Goal: Task Accomplishment & Management: Manage account settings

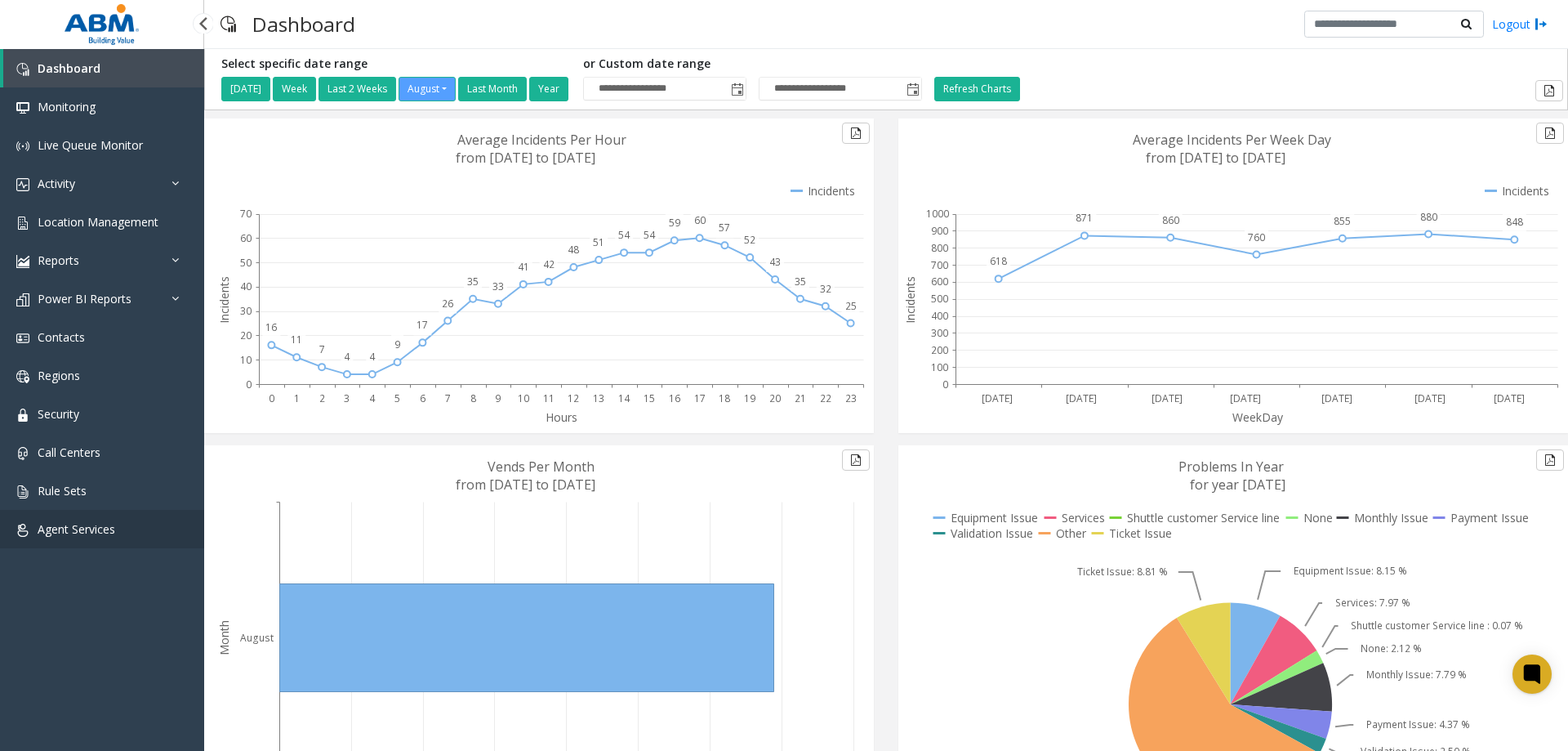
click at [100, 541] on link "Agent Services" at bounding box center [102, 529] width 204 height 38
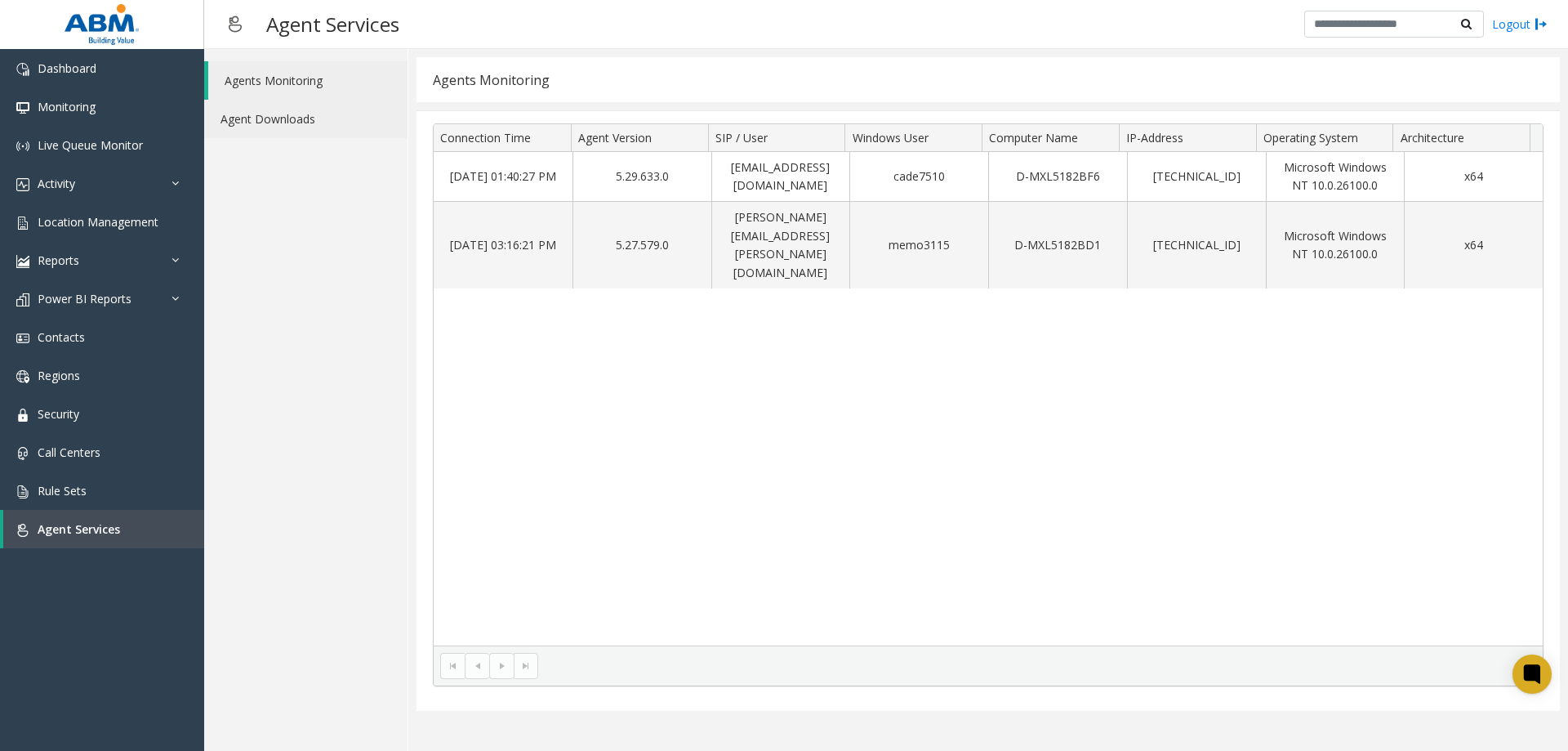
click at [319, 105] on link "Agent Downloads" at bounding box center [306, 119] width 203 height 38
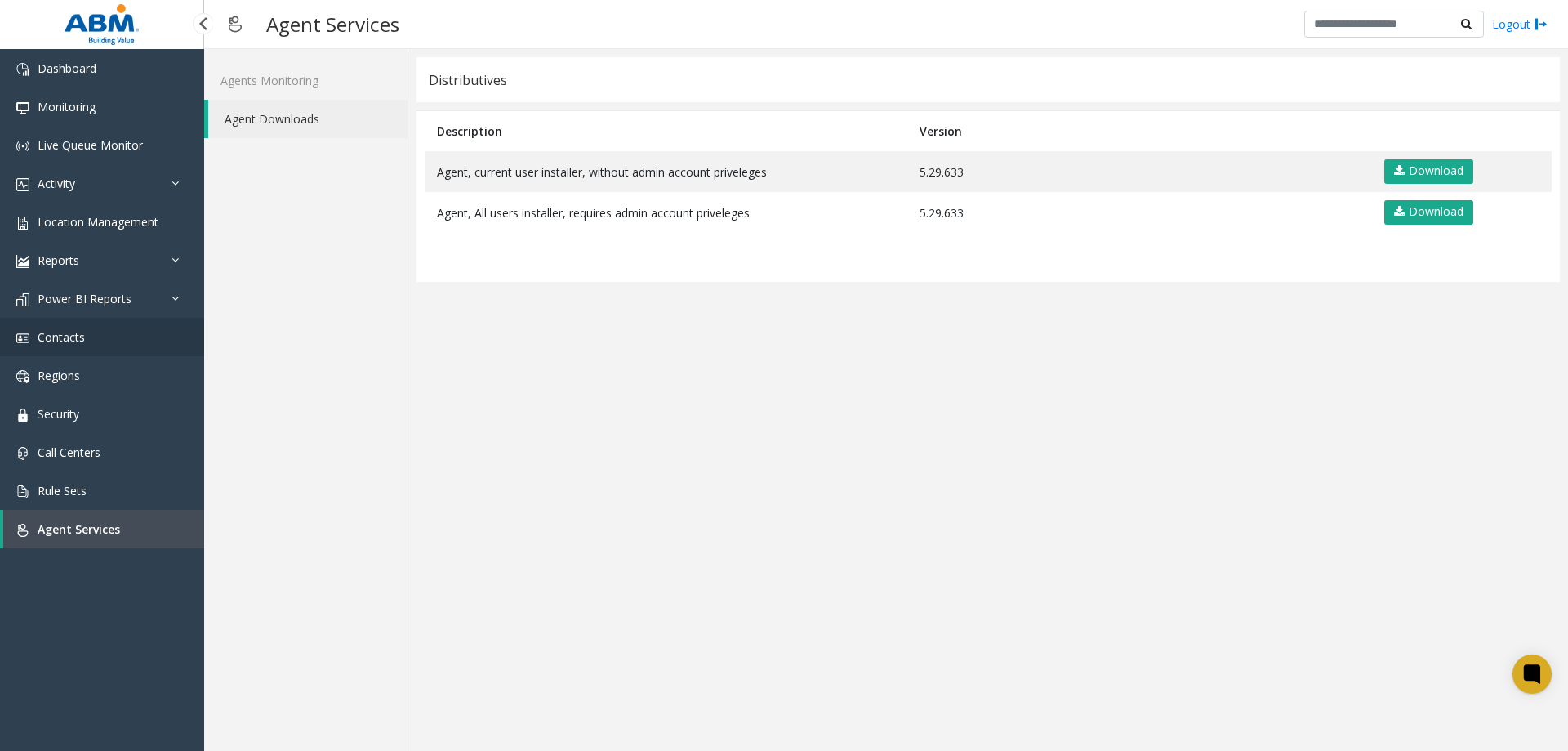
click at [101, 339] on link "Contacts" at bounding box center [102, 337] width 204 height 38
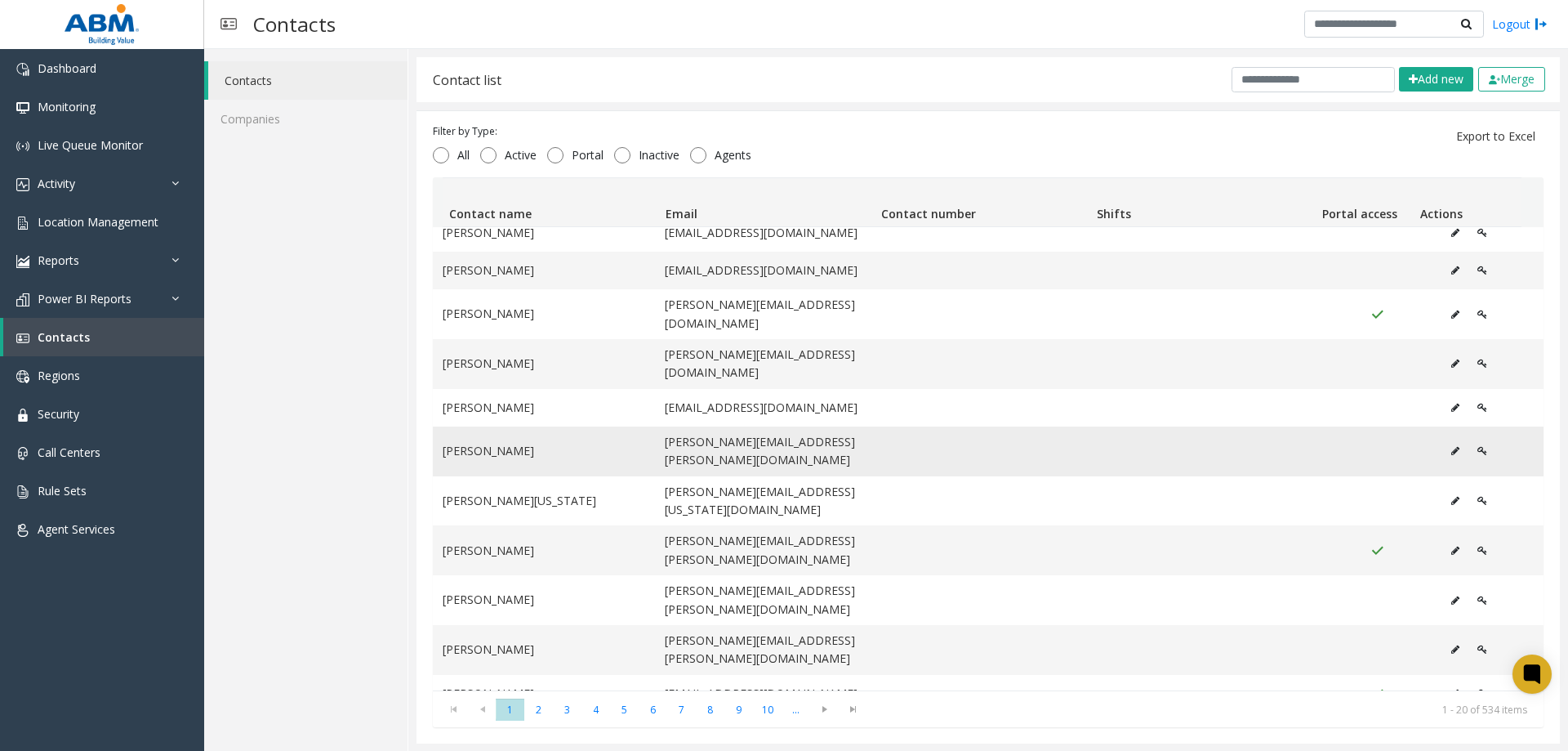
scroll to position [314, 0]
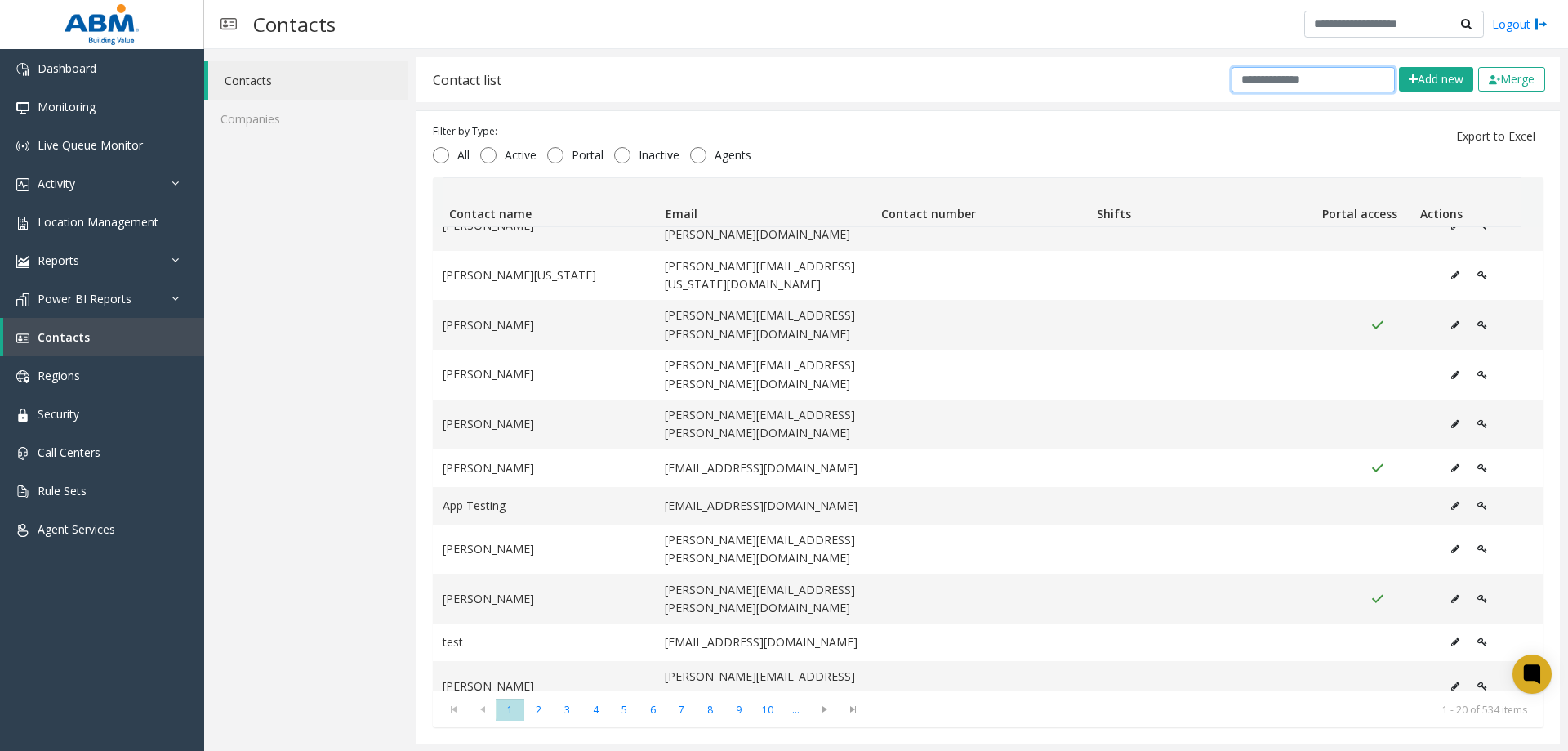
click at [1292, 84] on input "text" at bounding box center [1313, 79] width 163 height 25
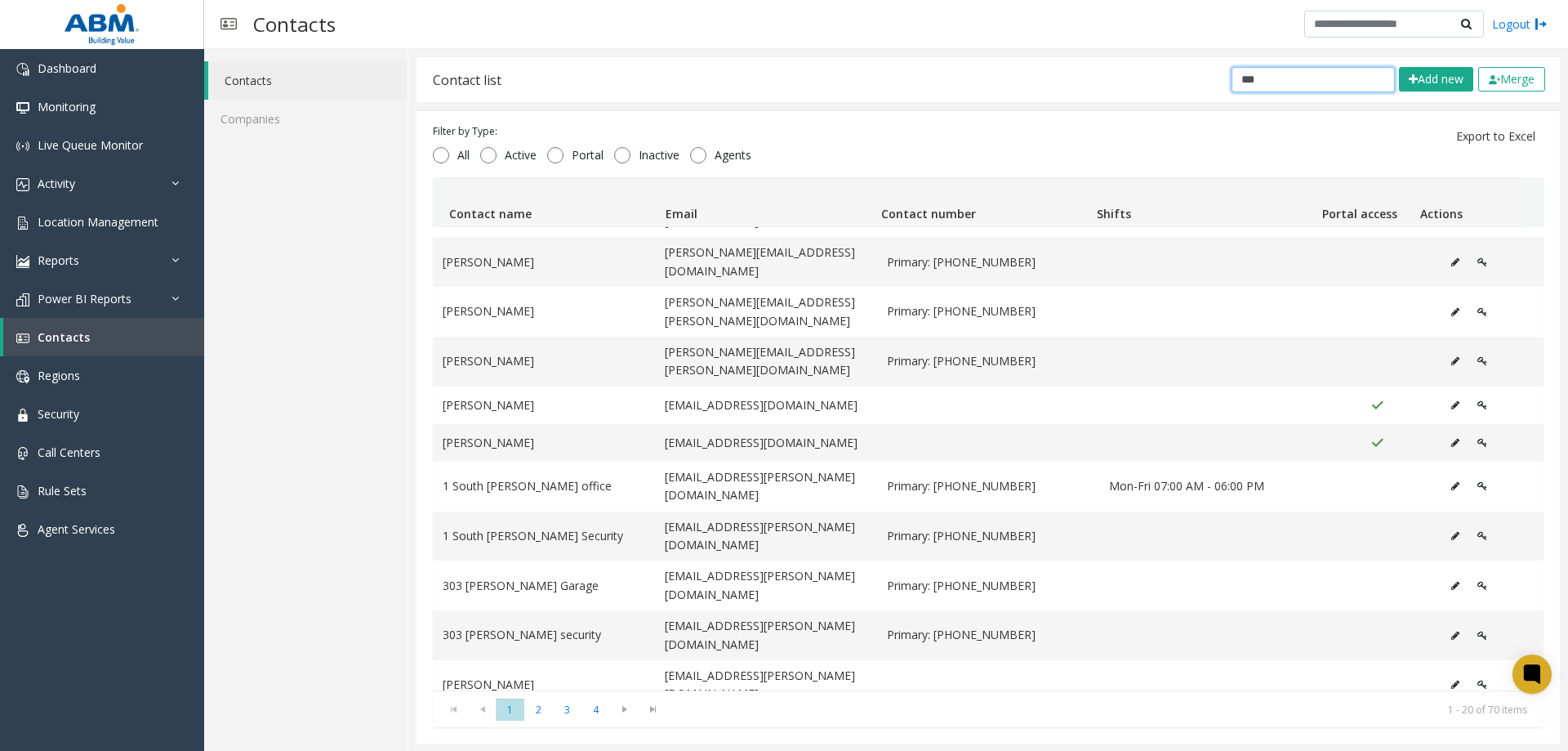
scroll to position [0, 0]
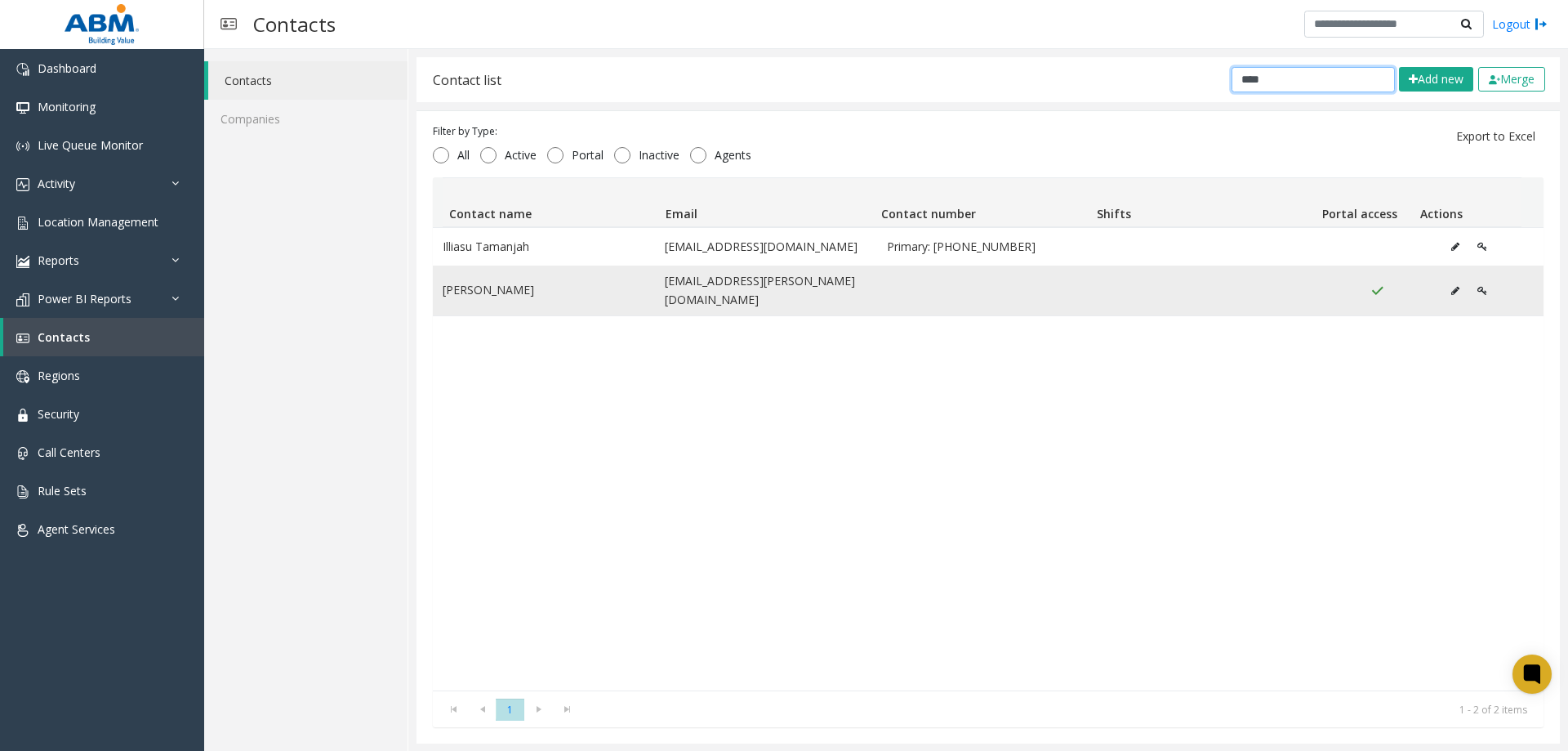
type input "****"
click at [1468, 288] on button "Data table" at bounding box center [1481, 290] width 28 height 24
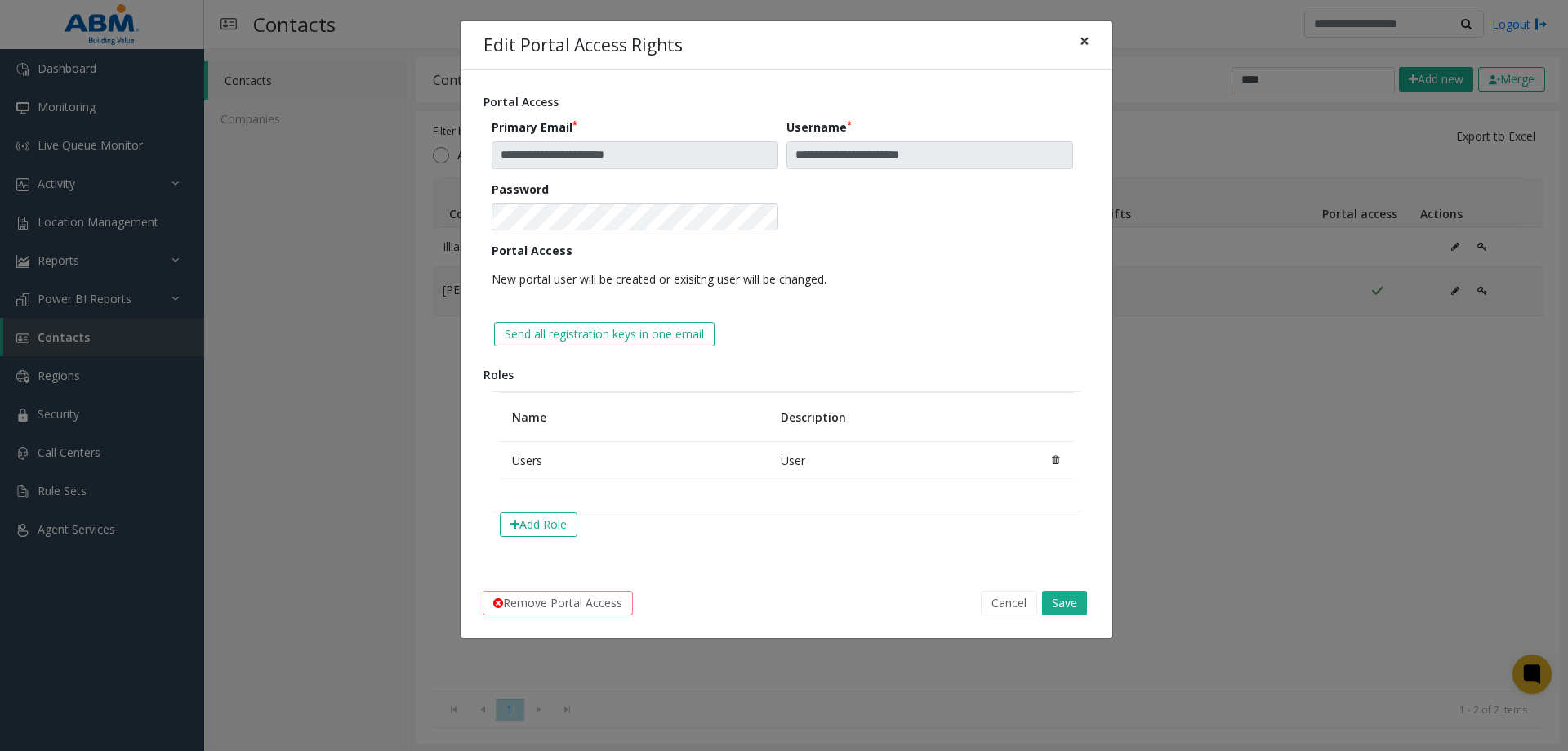
click at [1080, 46] on span "×" at bounding box center [1084, 41] width 10 height 23
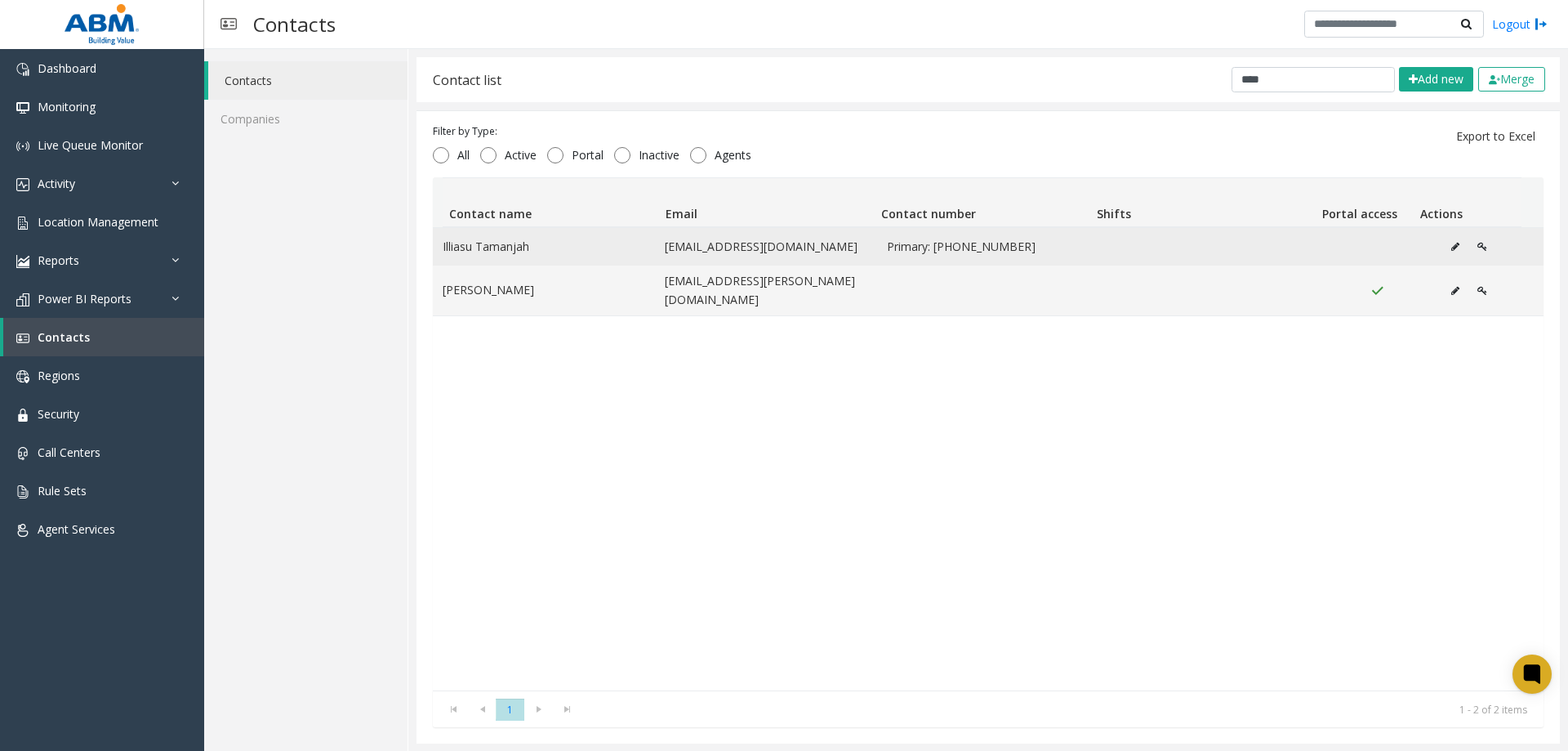
drag, startPoint x: 840, startPoint y: 224, endPoint x: 975, endPoint y: 250, distance: 137.5
click at [841, 224] on th "Email" at bounding box center [766, 202] width 216 height 49
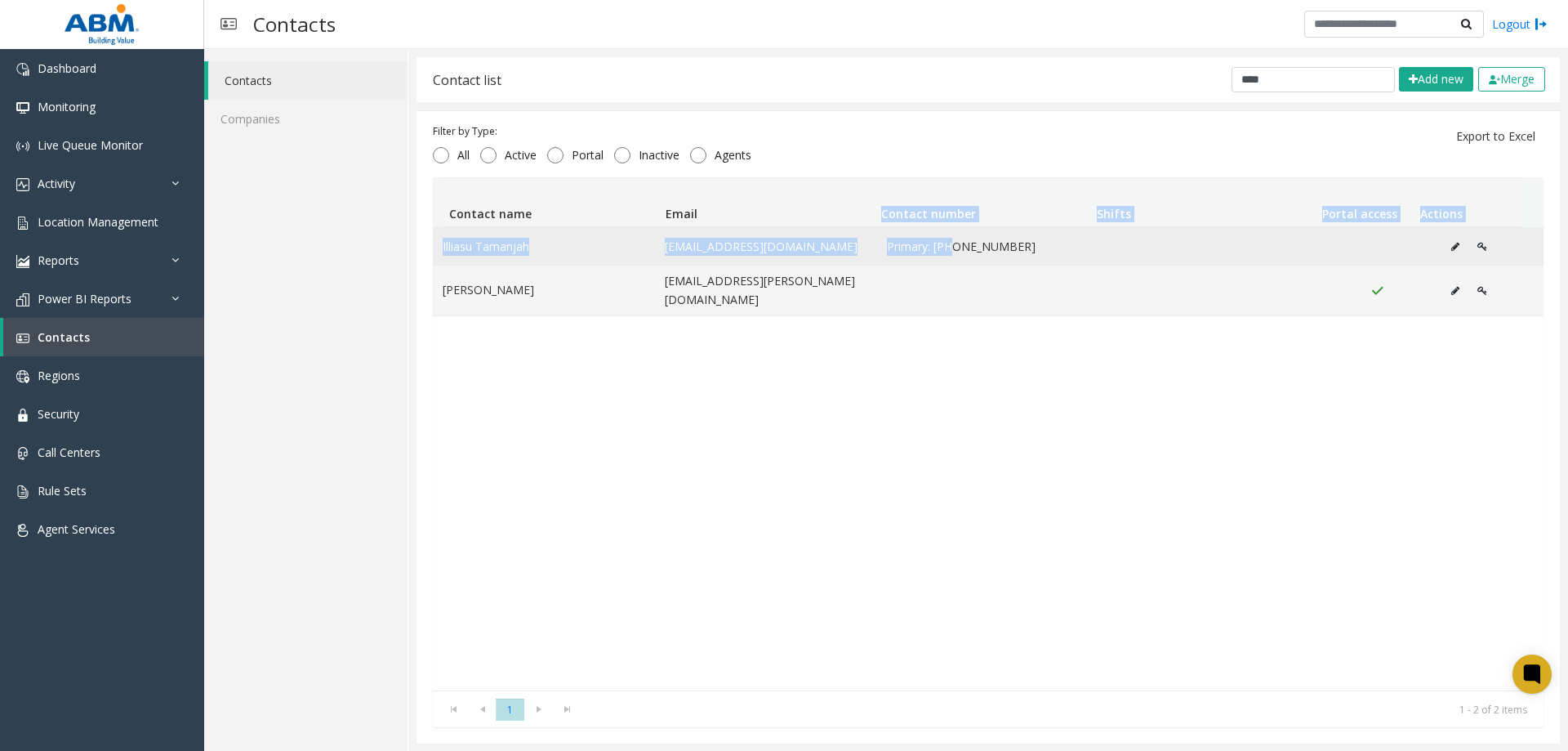
click at [958, 246] on div "Contact name Email Contact number Shifts Portal access Actions [PERSON_NAME][GE…" at bounding box center [988, 434] width 1110 height 513
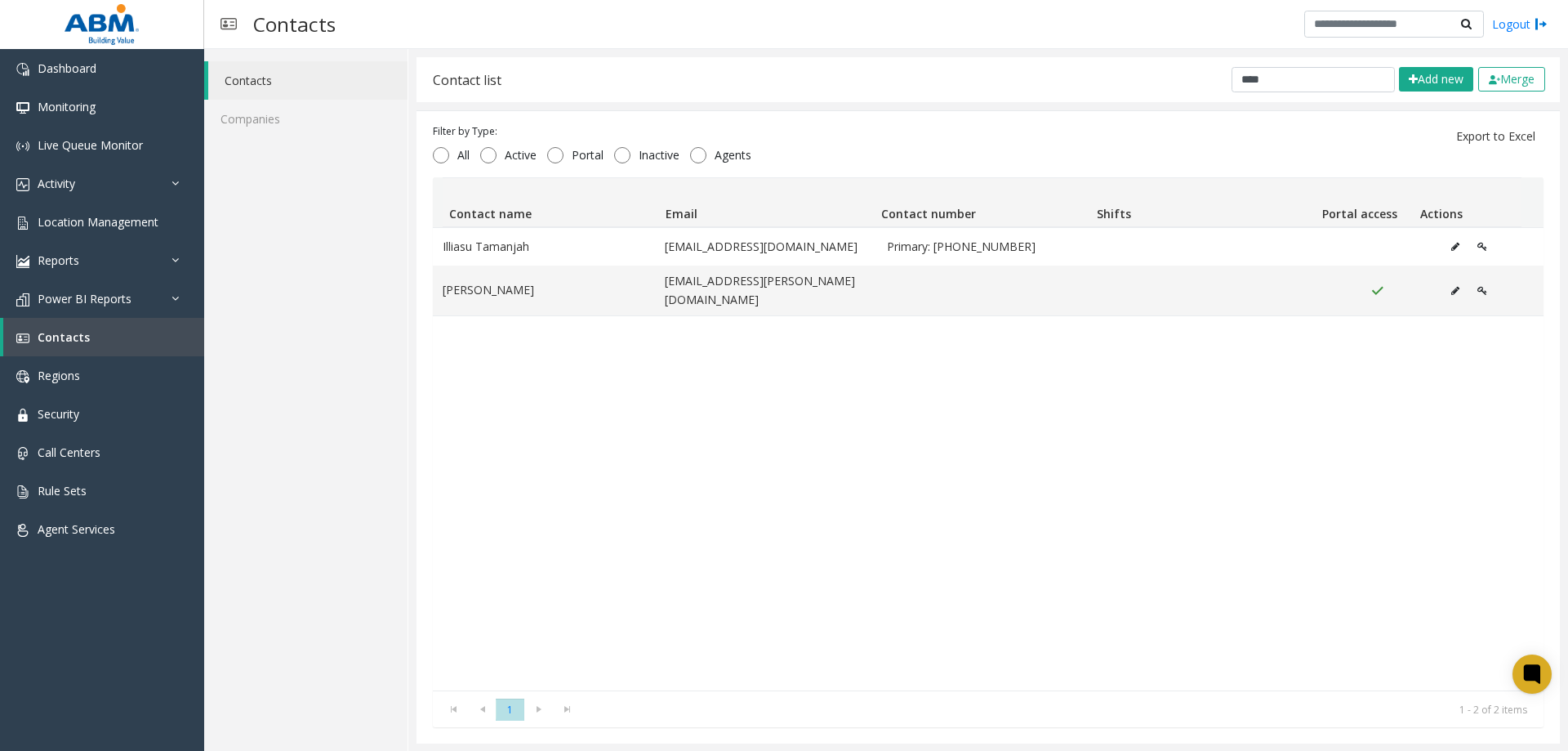
click at [1333, 351] on div "Illiasu Tamanjah [EMAIL_ADDRESS][DOMAIN_NAME] Primary: [PHONE_NUMBER] [PERSON_N…" at bounding box center [988, 458] width 1110 height 463
click at [736, 149] on span "Agents" at bounding box center [732, 155] width 53 height 16
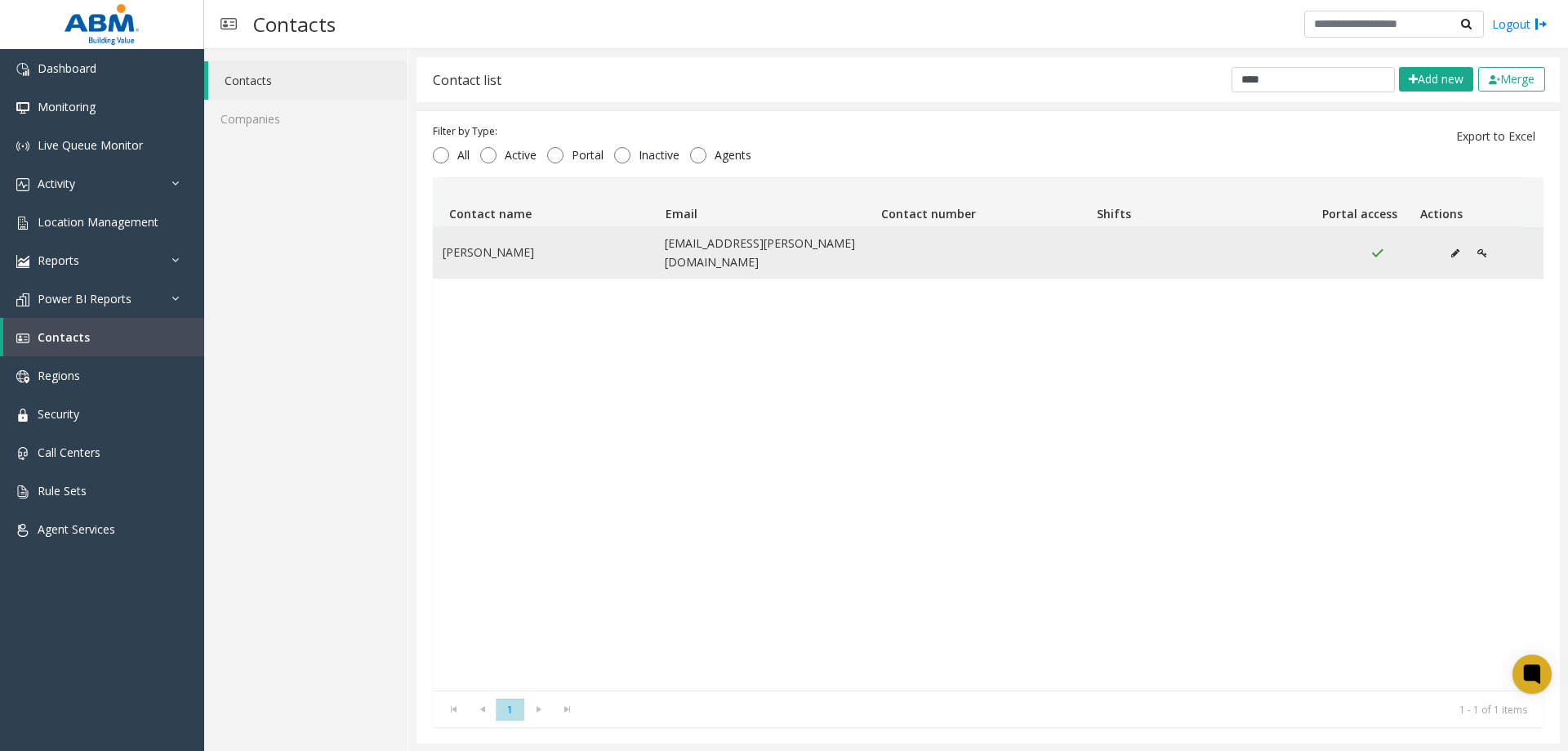
click at [1451, 248] on icon "Data table" at bounding box center [1455, 253] width 8 height 10
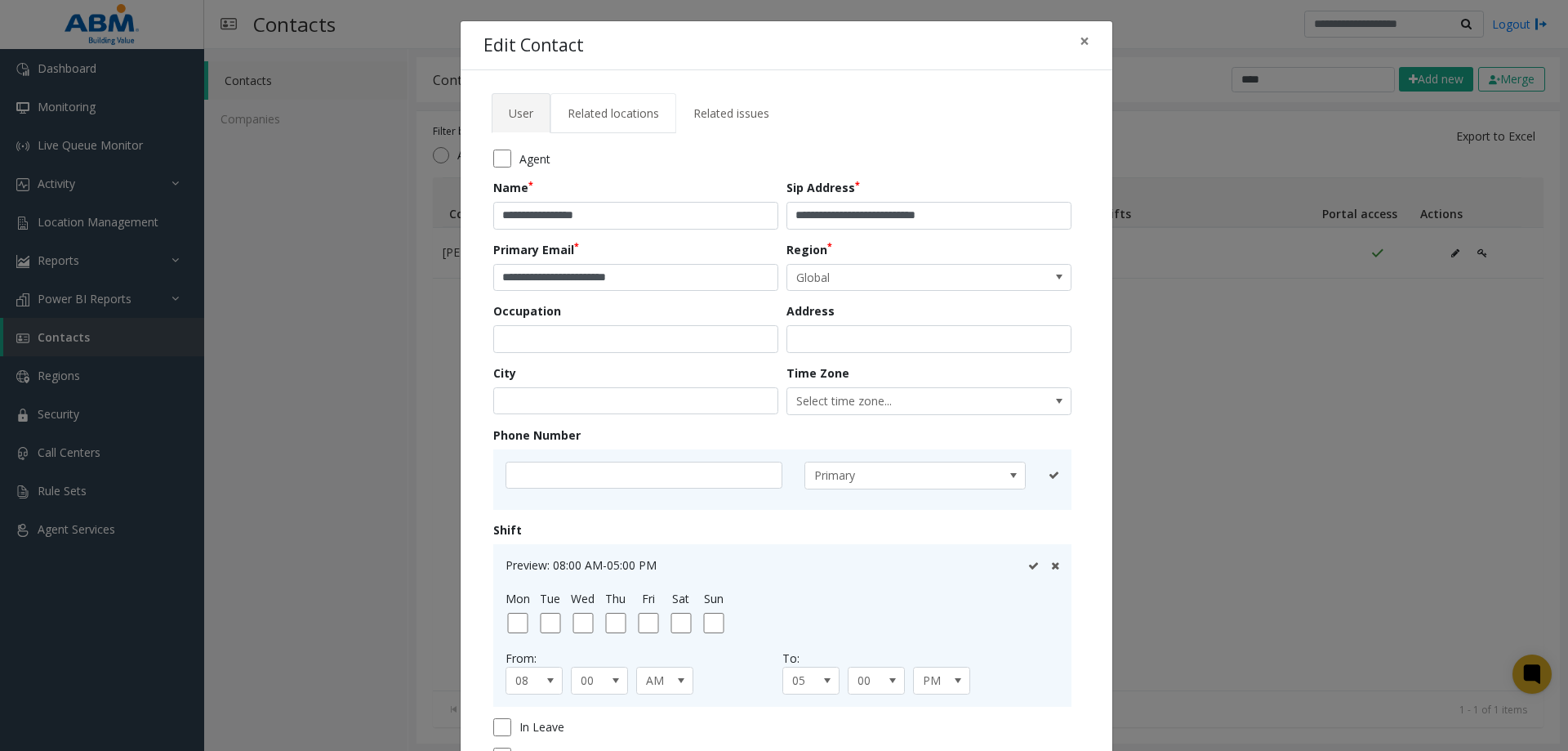
click at [602, 113] on span "Related locations" at bounding box center [613, 113] width 91 height 15
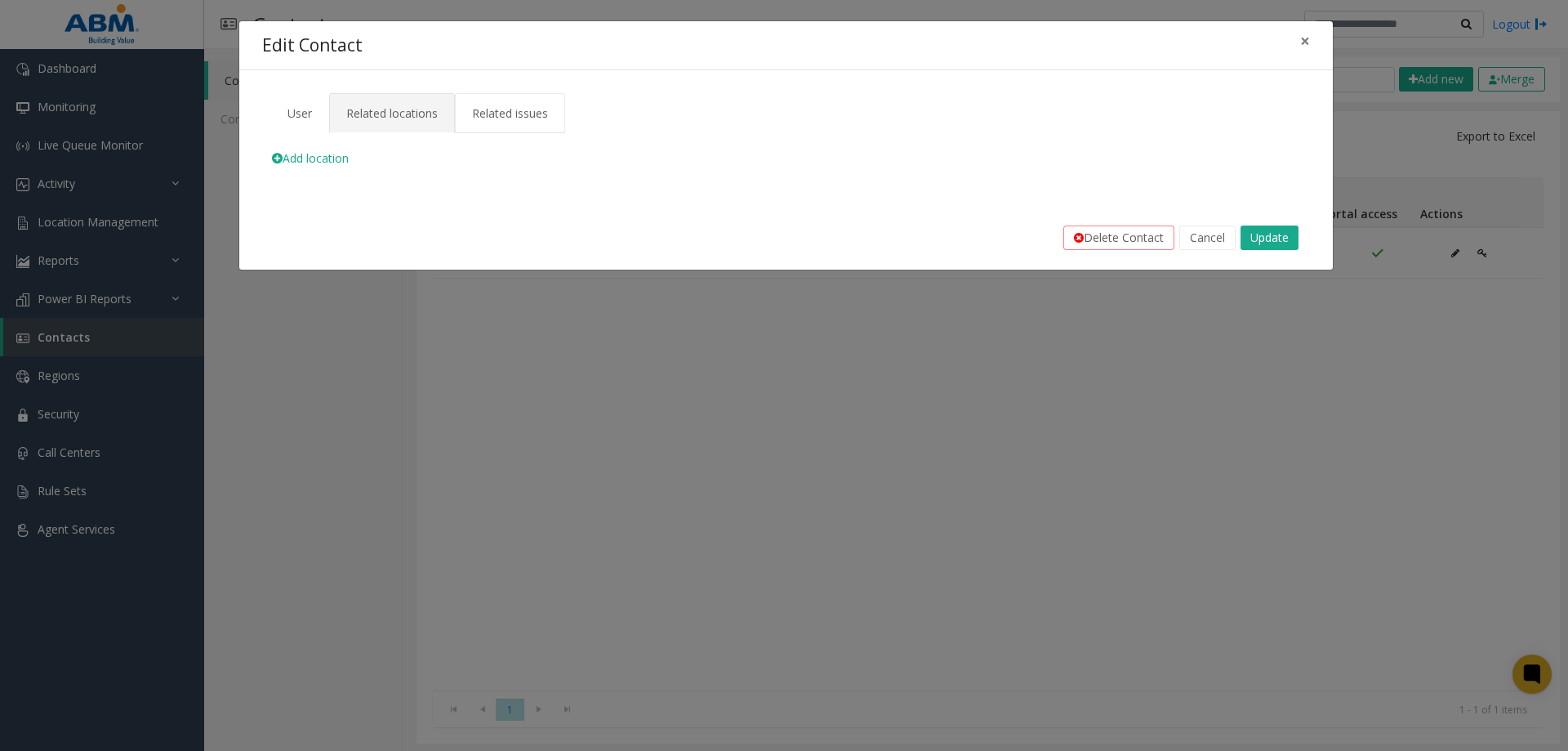
click at [461, 99] on link "Related issues" at bounding box center [510, 113] width 111 height 40
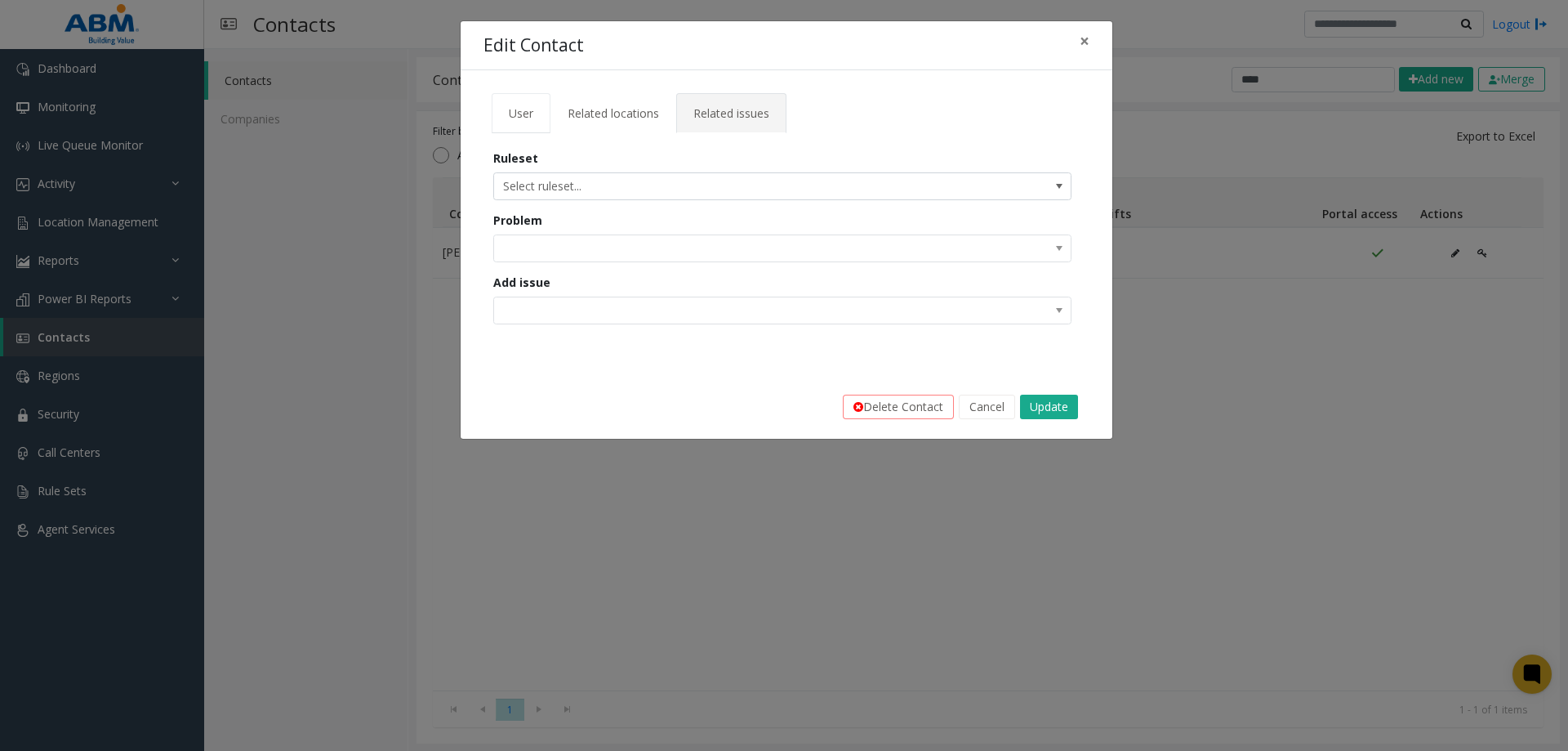
click at [524, 106] on span "User" at bounding box center [520, 113] width 24 height 15
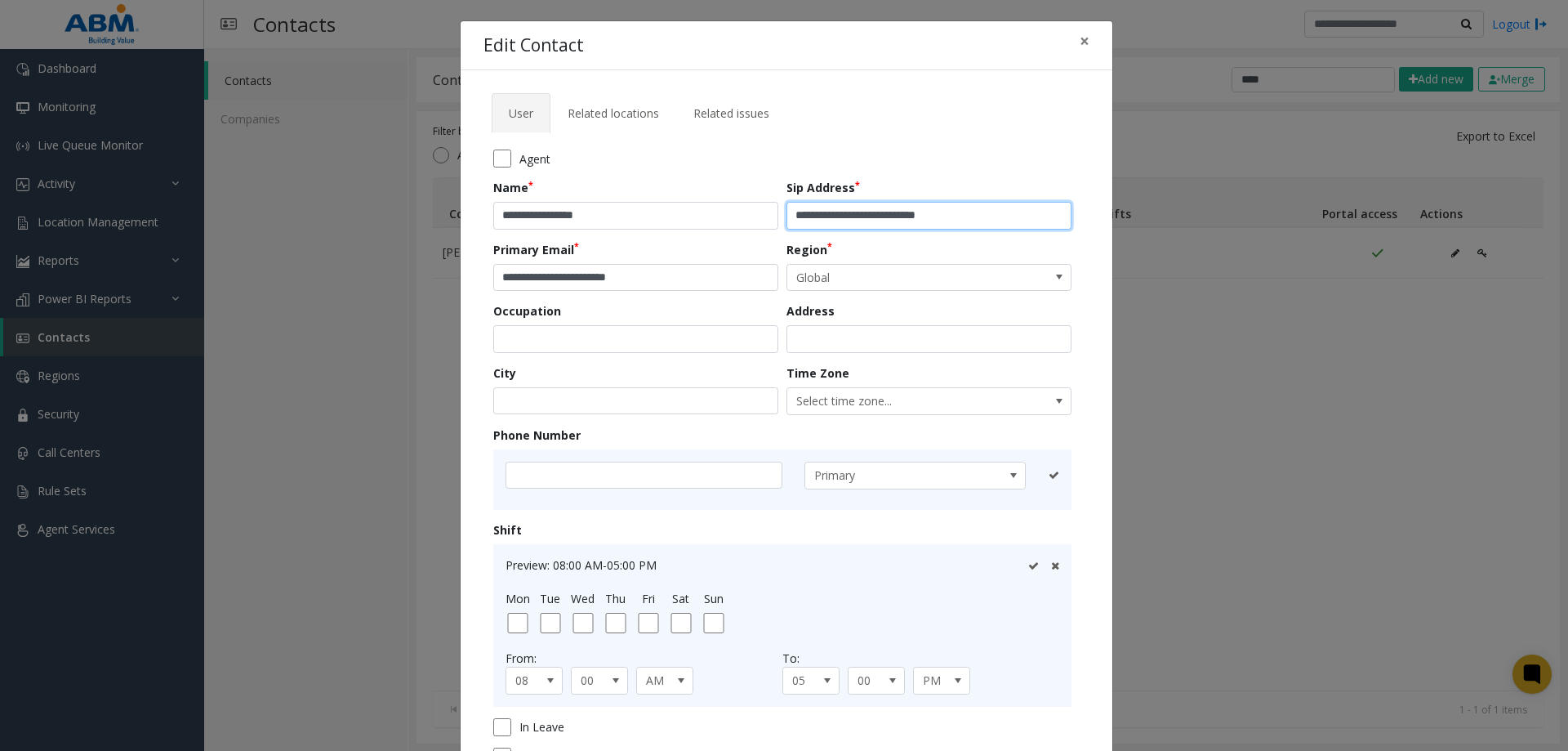
click at [1011, 219] on input "**********" at bounding box center [928, 215] width 285 height 28
click at [1071, 152] on div "Agent" at bounding box center [786, 158] width 586 height 18
click at [1070, 37] on button "×" at bounding box center [1084, 41] width 33 height 40
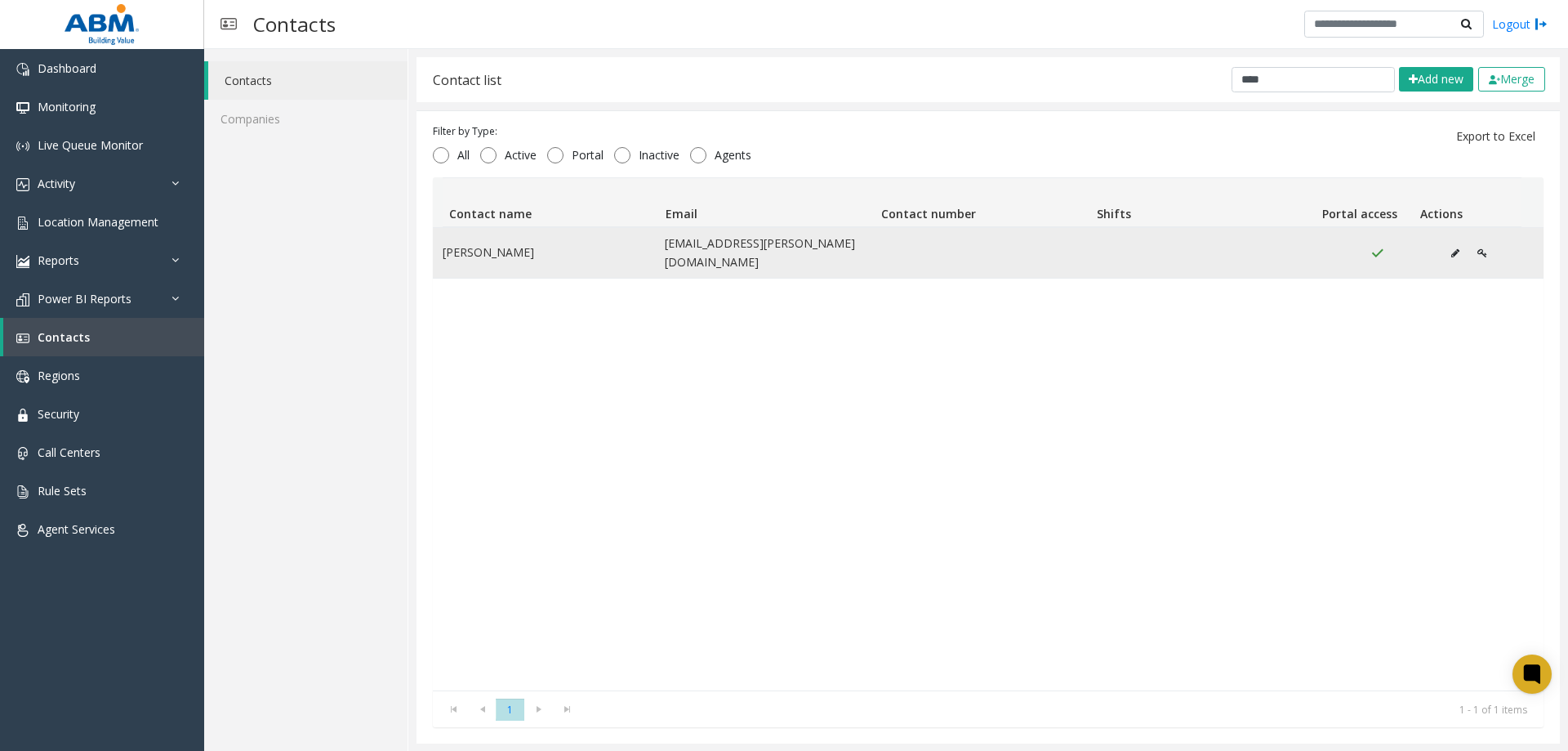
click at [1477, 248] on icon "Data table" at bounding box center [1481, 253] width 10 height 10
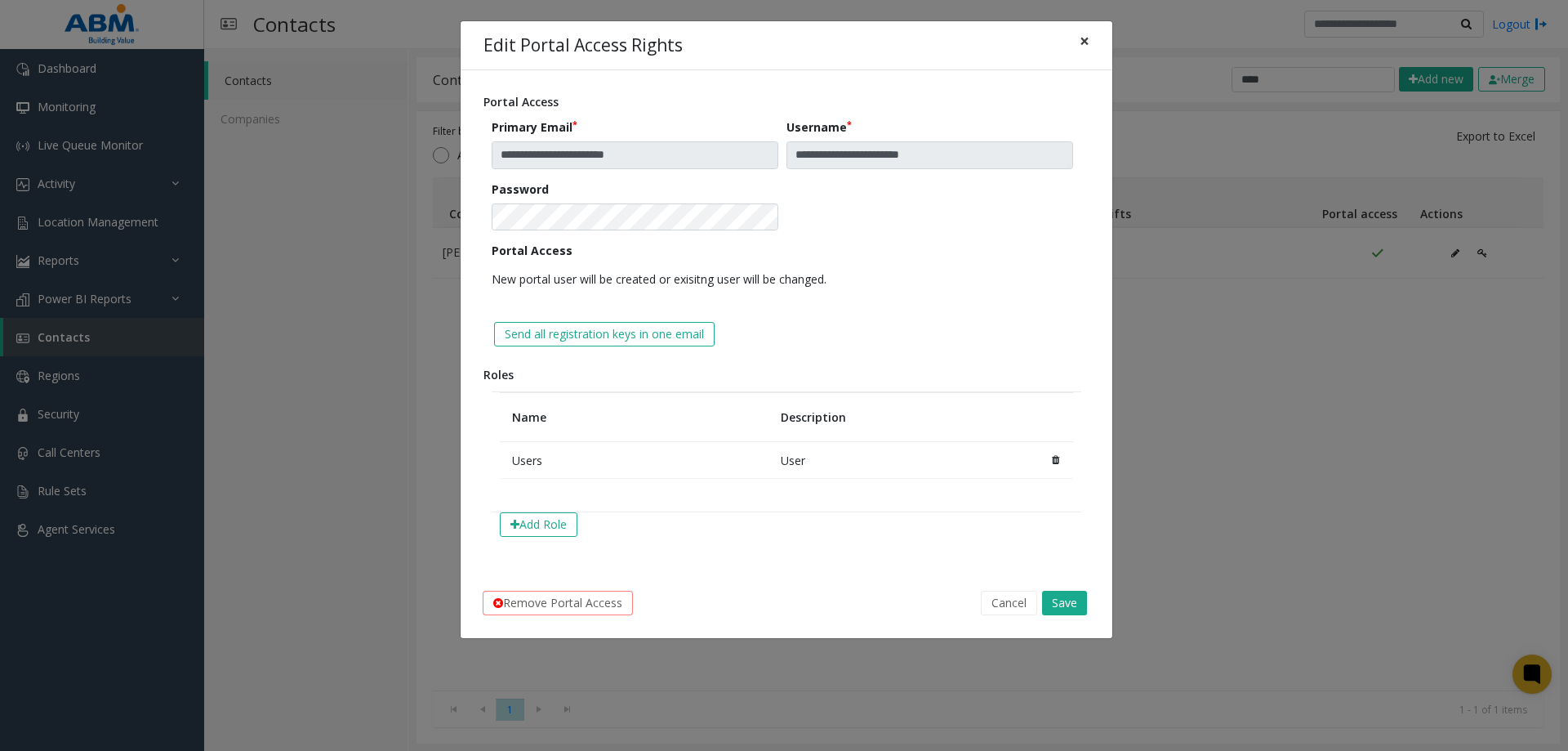
click at [1087, 45] on span "×" at bounding box center [1084, 41] width 10 height 23
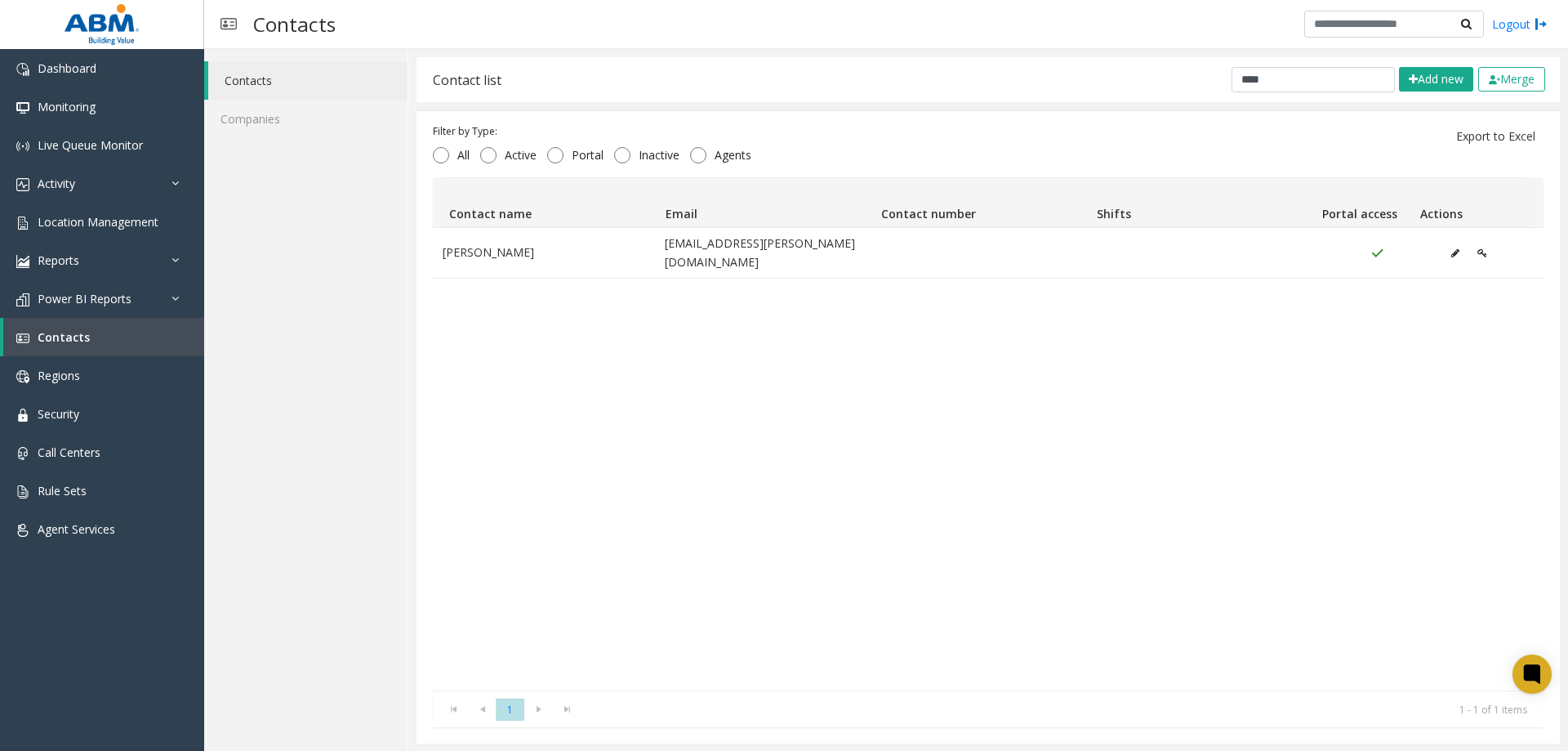
click at [1213, 378] on div "Amanueal [PERSON_NAME] [PERSON_NAME][EMAIL_ADDRESS][DOMAIN_NAME]" at bounding box center [988, 458] width 1110 height 463
drag, startPoint x: 1240, startPoint y: 76, endPoint x: 1008, endPoint y: 35, distance: 235.6
click at [1036, 39] on div "**********" at bounding box center [886, 375] width 1364 height 751
click at [1279, 88] on input "****" at bounding box center [1313, 79] width 163 height 25
drag, startPoint x: 1278, startPoint y: 88, endPoint x: 1024, endPoint y: 58, distance: 255.8
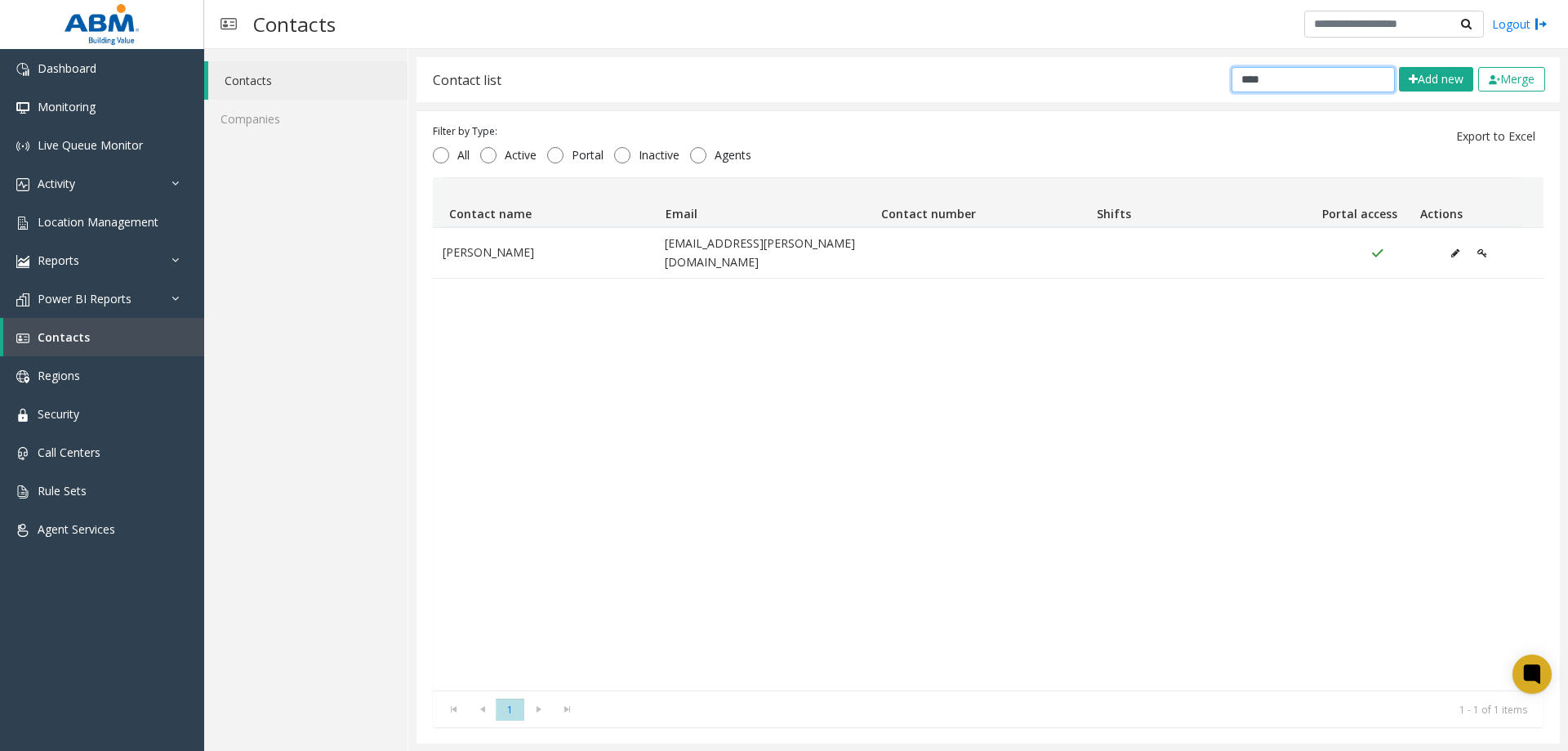
click at [1098, 65] on div "Contact list **** Add new Merge" at bounding box center [988, 79] width 1143 height 45
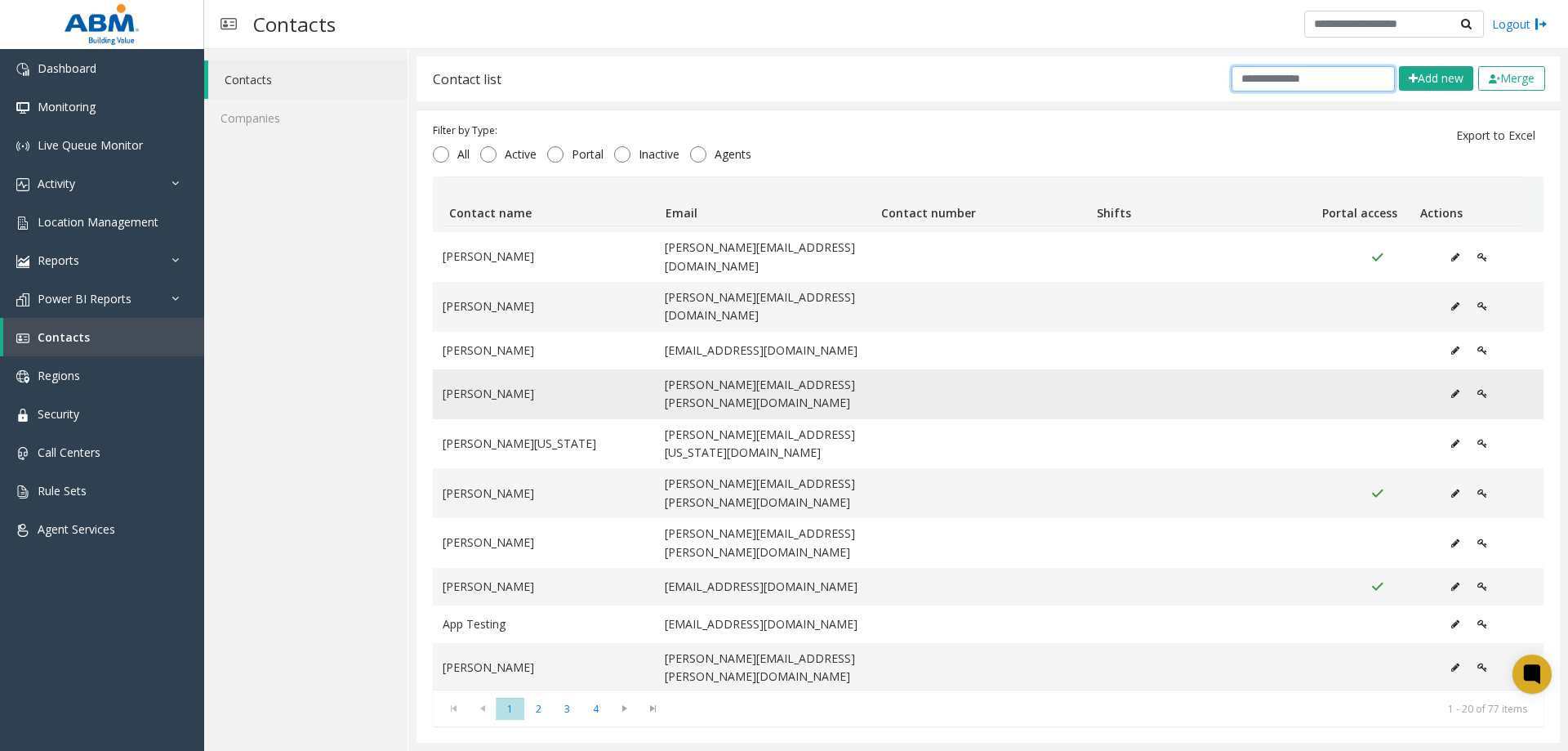
scroll to position [70, 0]
click at [1451, 489] on icon "Data table" at bounding box center [1455, 494] width 8 height 10
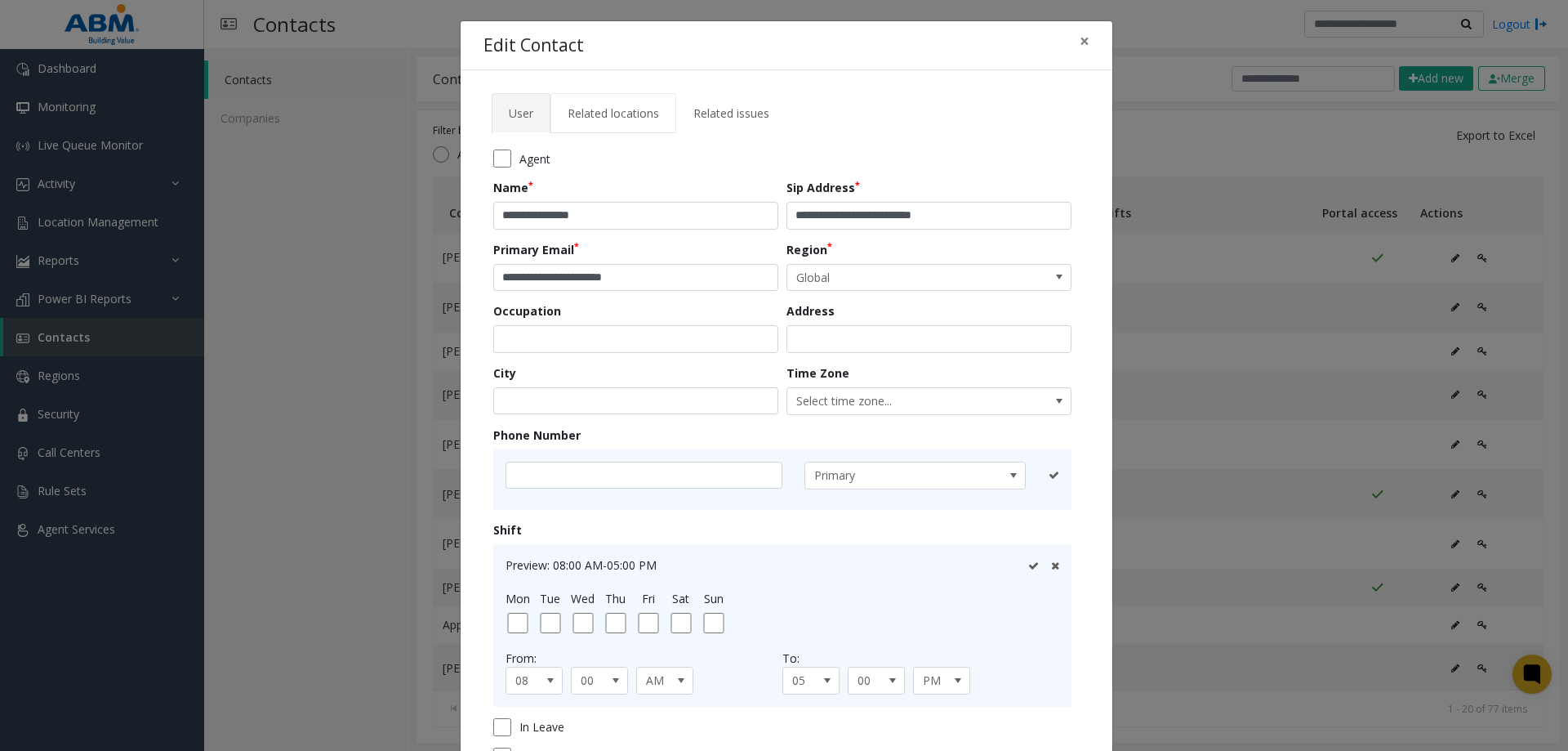
click at [622, 101] on link "Related locations" at bounding box center [613, 113] width 126 height 40
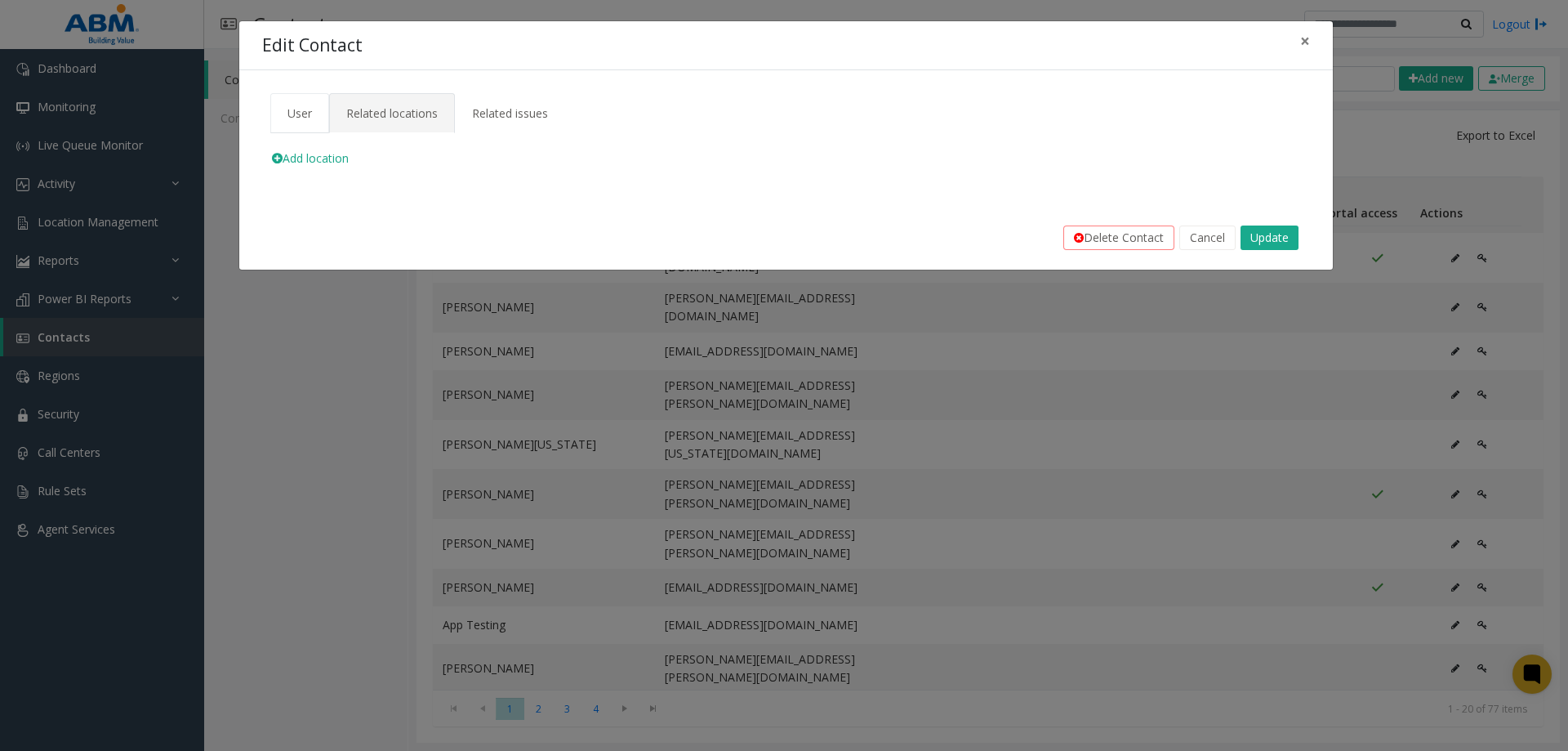
click at [320, 118] on link "User" at bounding box center [300, 113] width 59 height 40
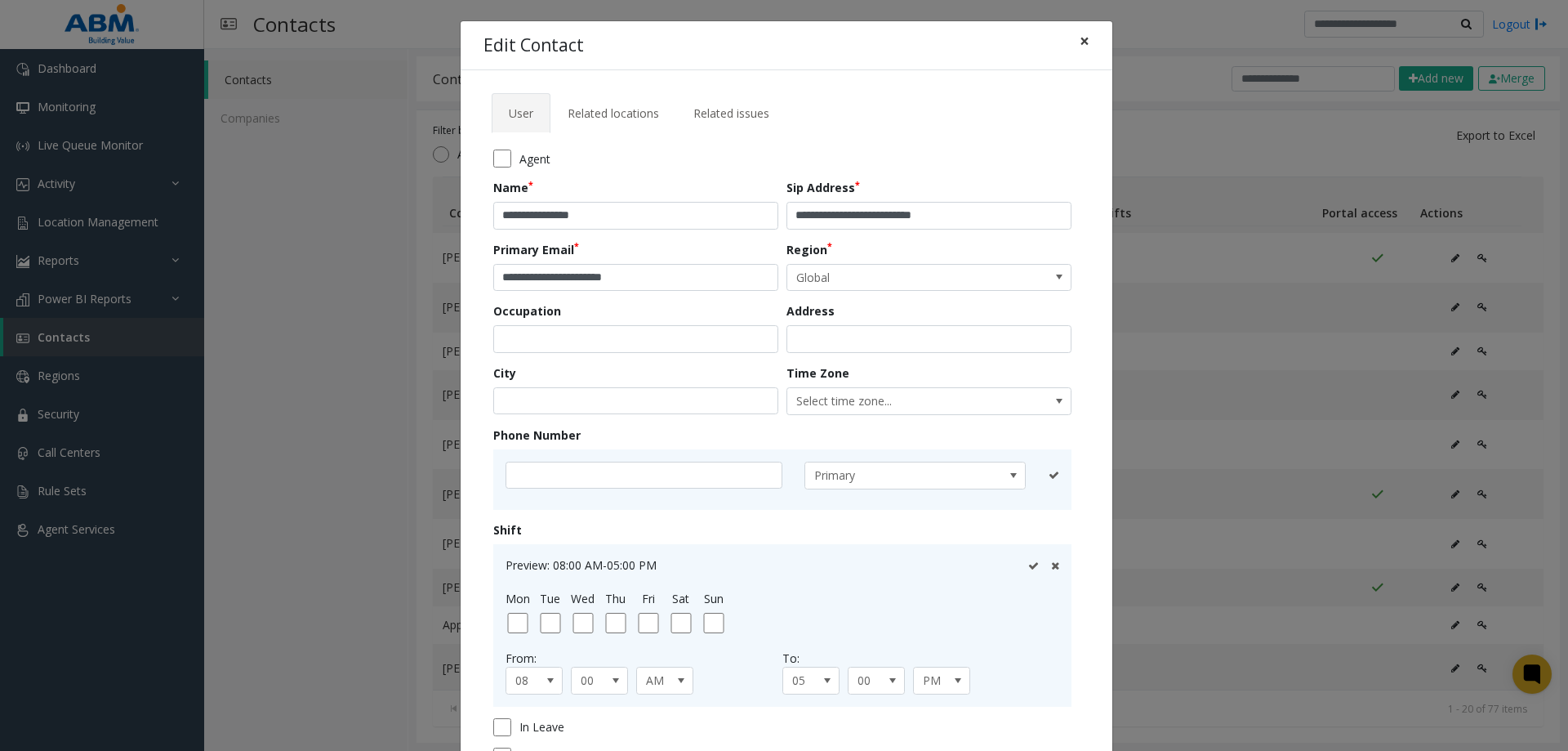
click at [1080, 40] on span "×" at bounding box center [1084, 41] width 10 height 23
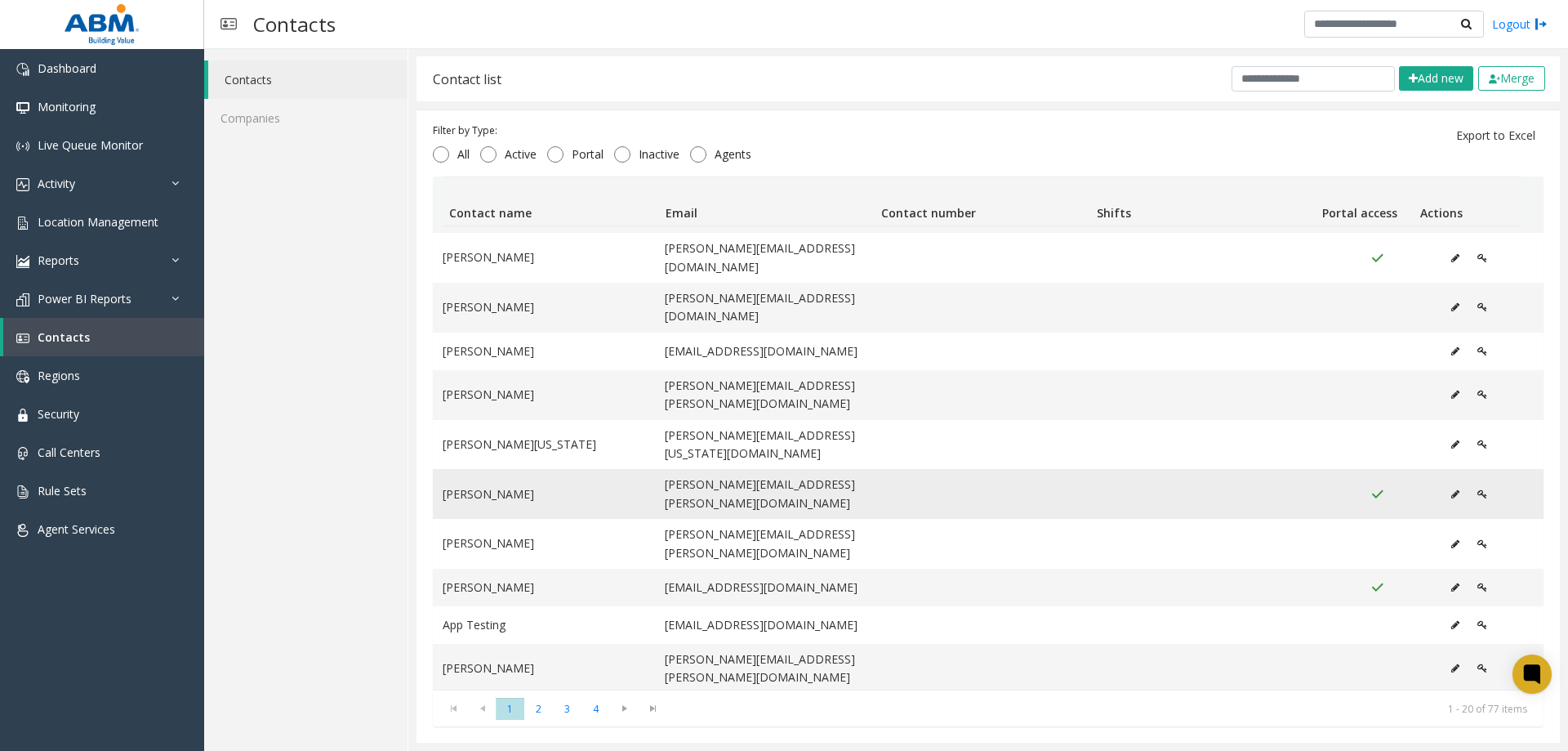
click at [1477, 489] on icon "Data table" at bounding box center [1481, 494] width 10 height 10
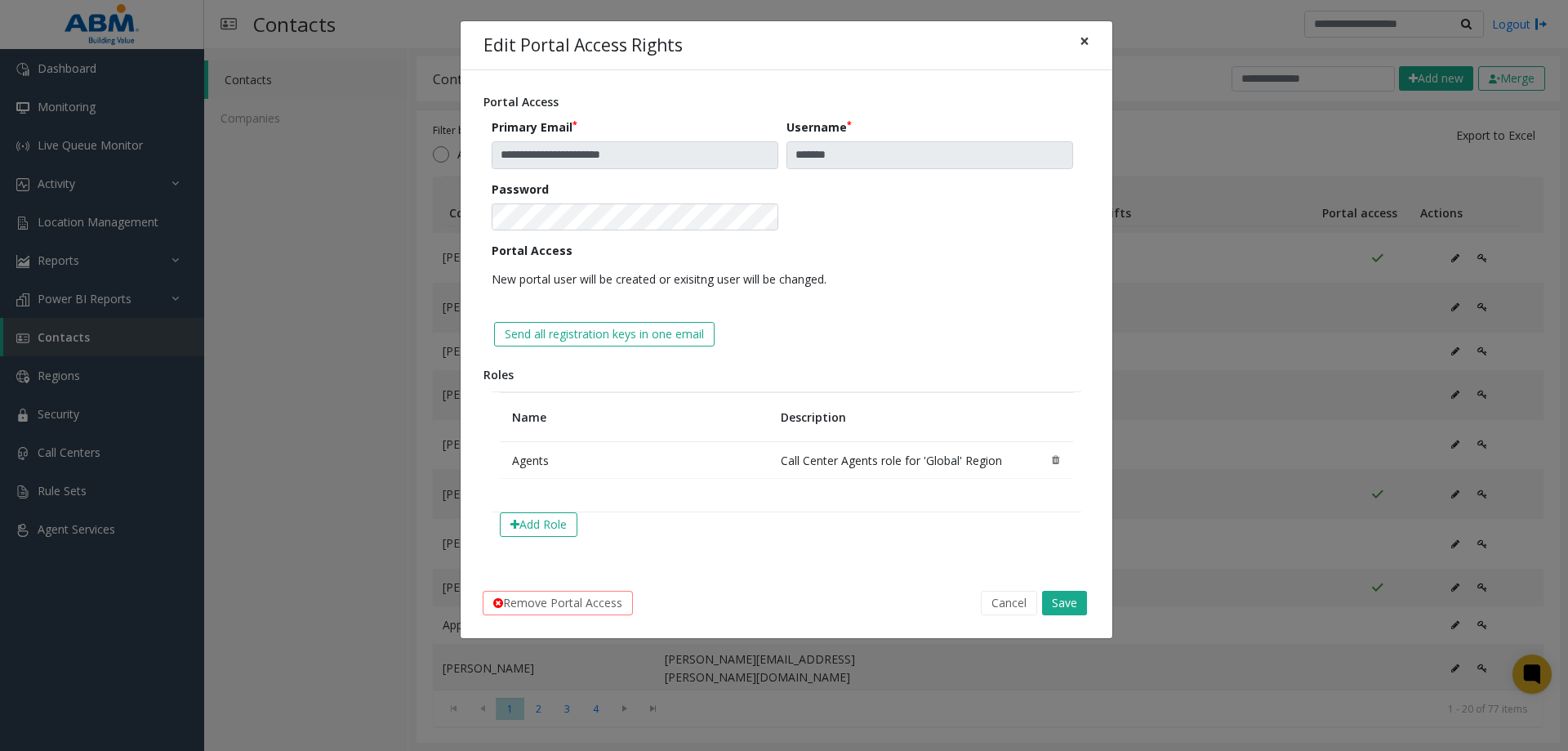
click at [1076, 38] on button "×" at bounding box center [1084, 41] width 33 height 40
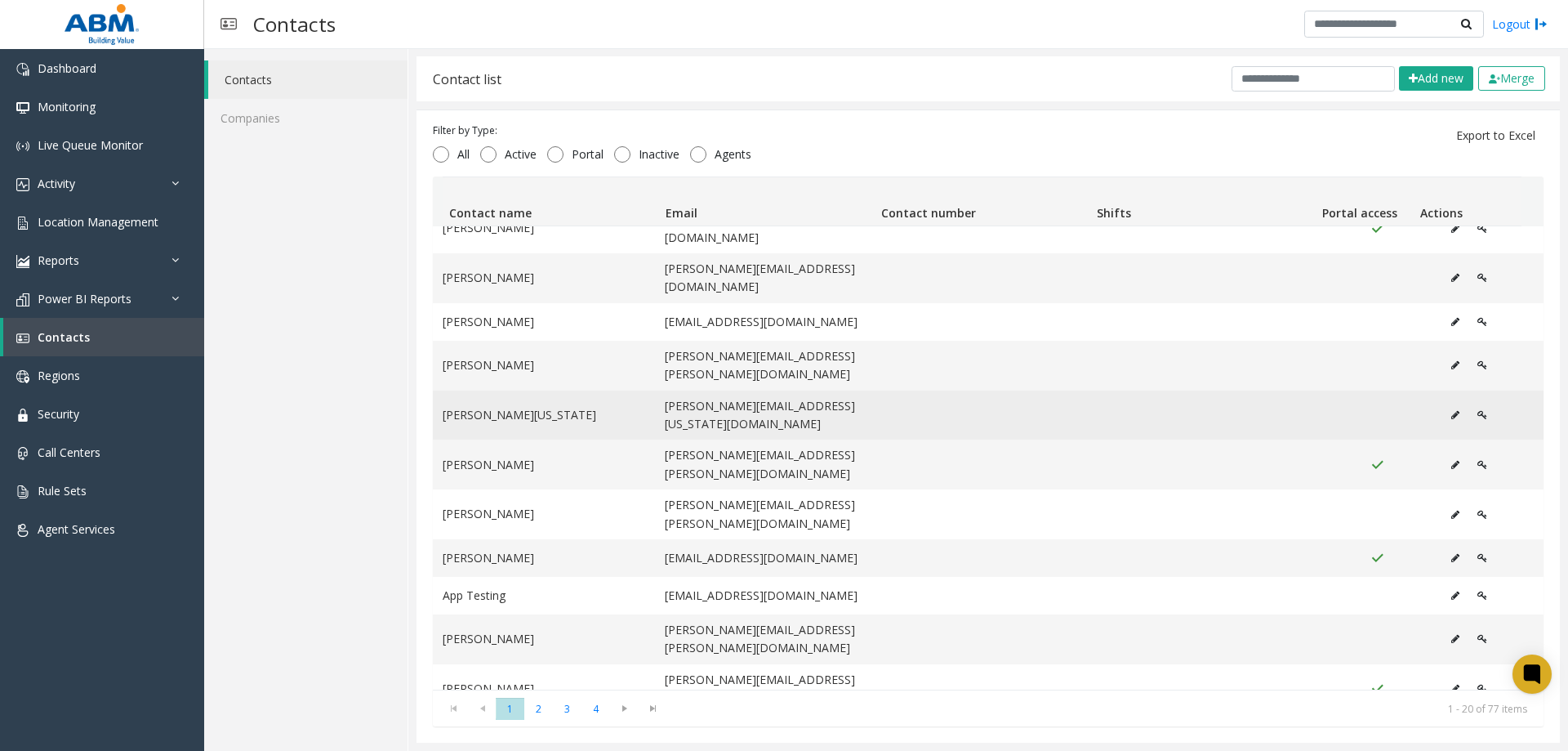
scroll to position [151, 0]
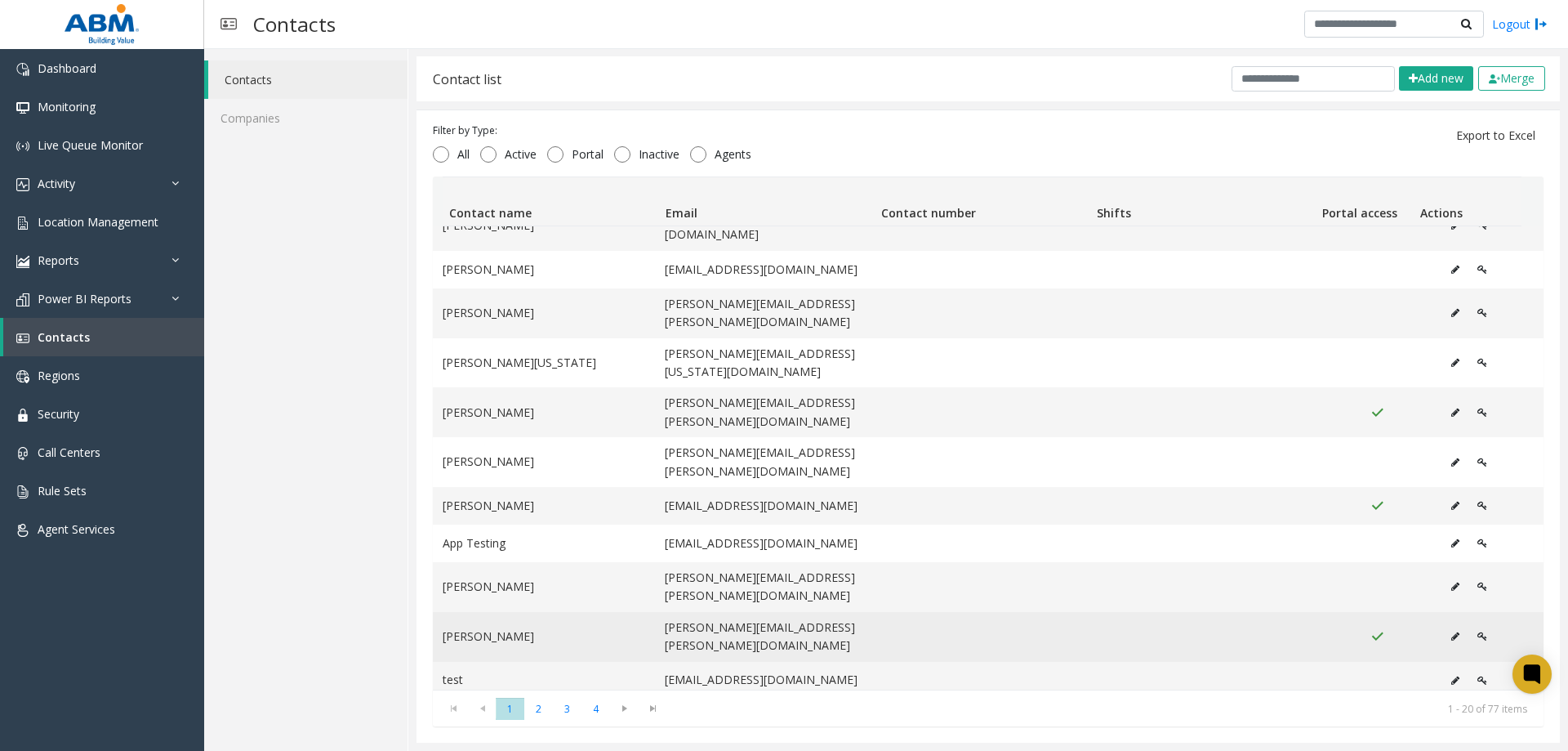
click at [1477, 631] on icon "Data table" at bounding box center [1481, 636] width 10 height 10
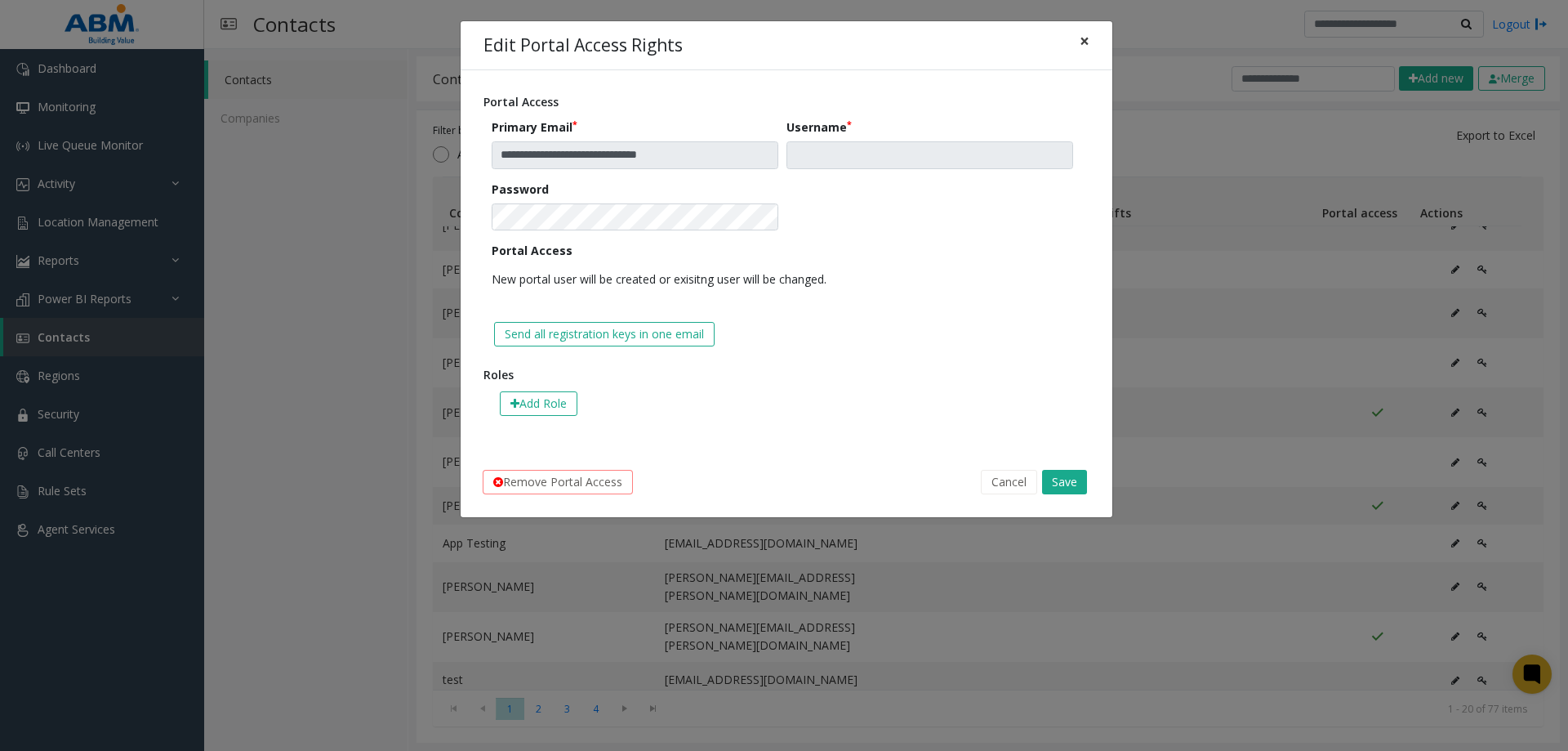
click at [1083, 38] on span "×" at bounding box center [1084, 41] width 10 height 23
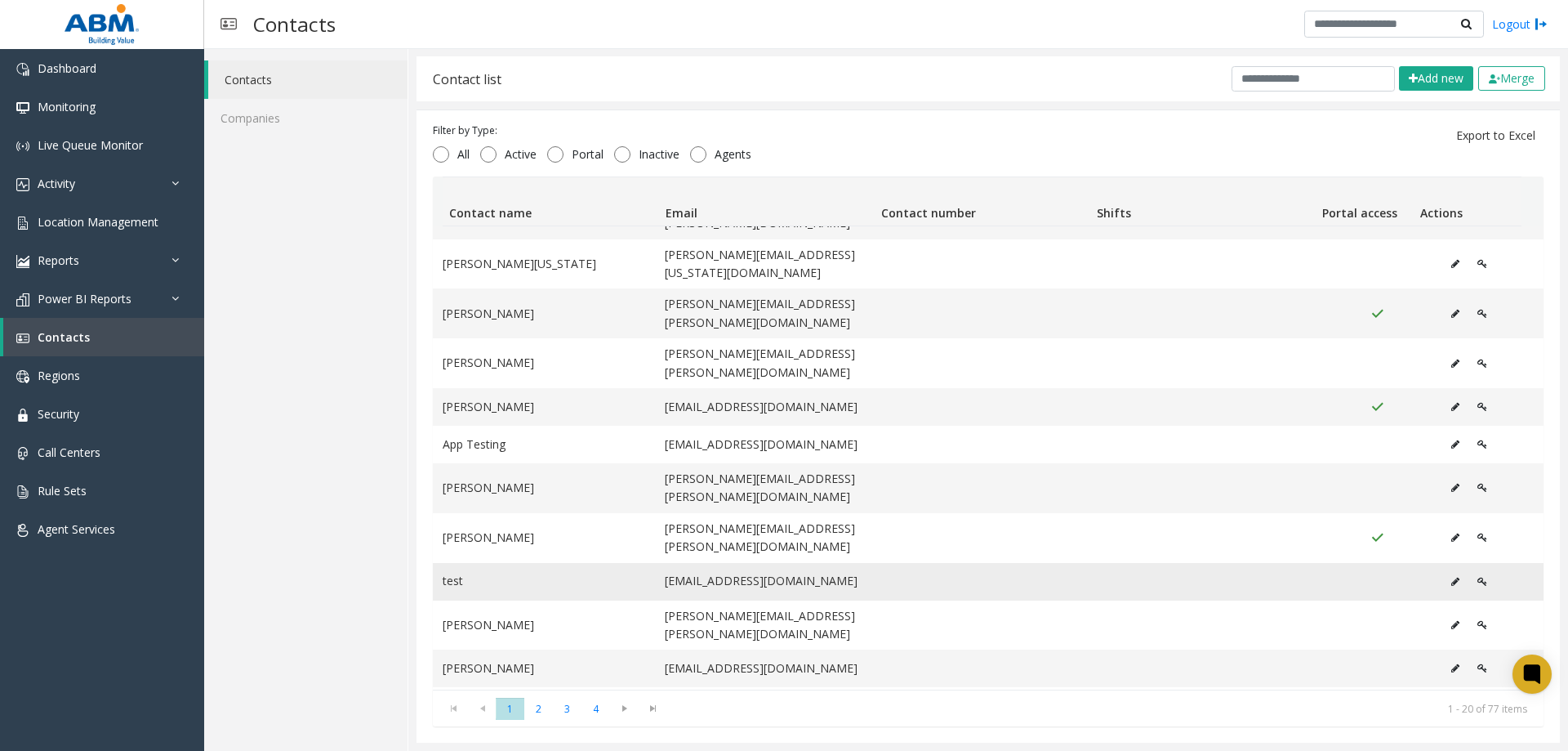
scroll to position [314, 0]
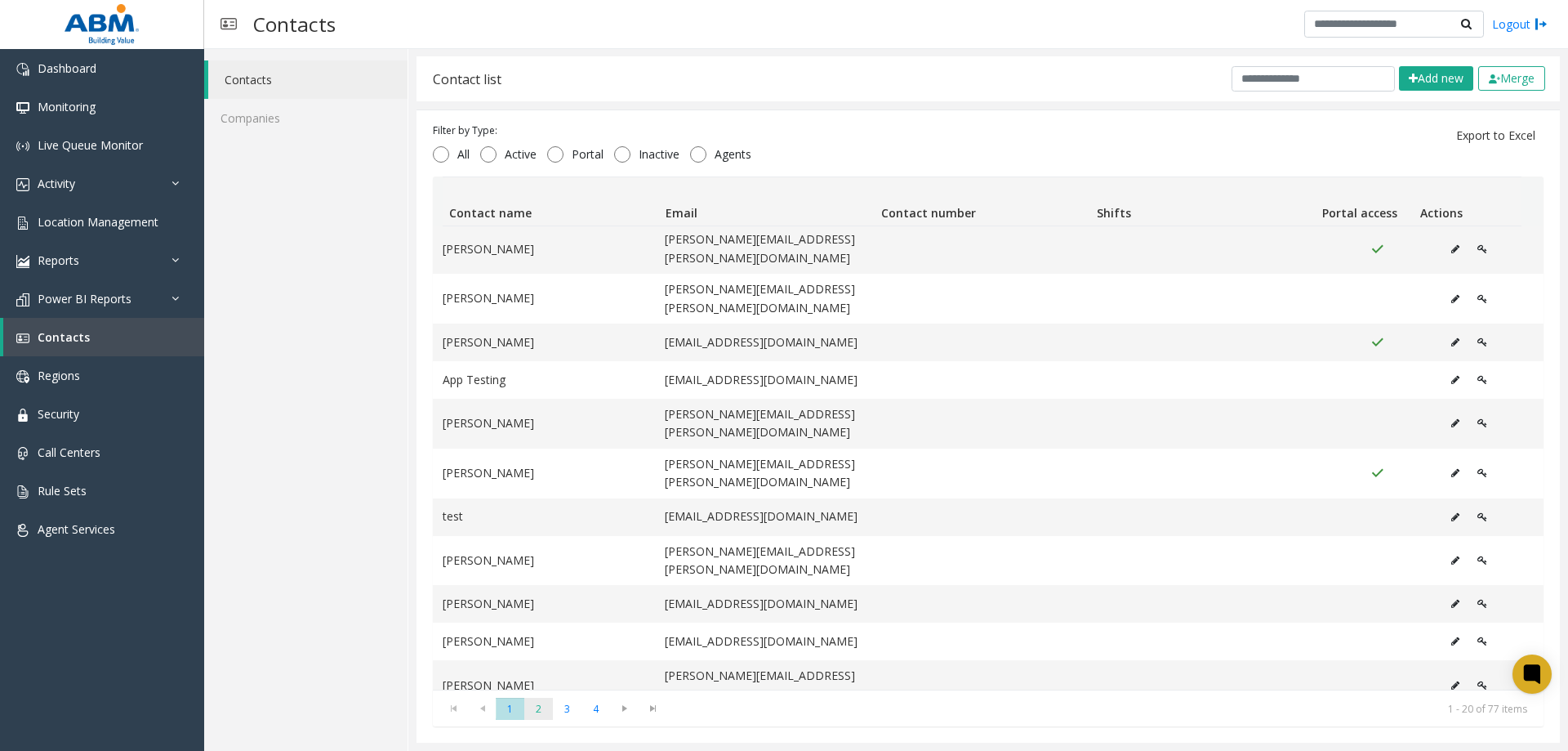
click at [536, 703] on span "2" at bounding box center [538, 708] width 29 height 22
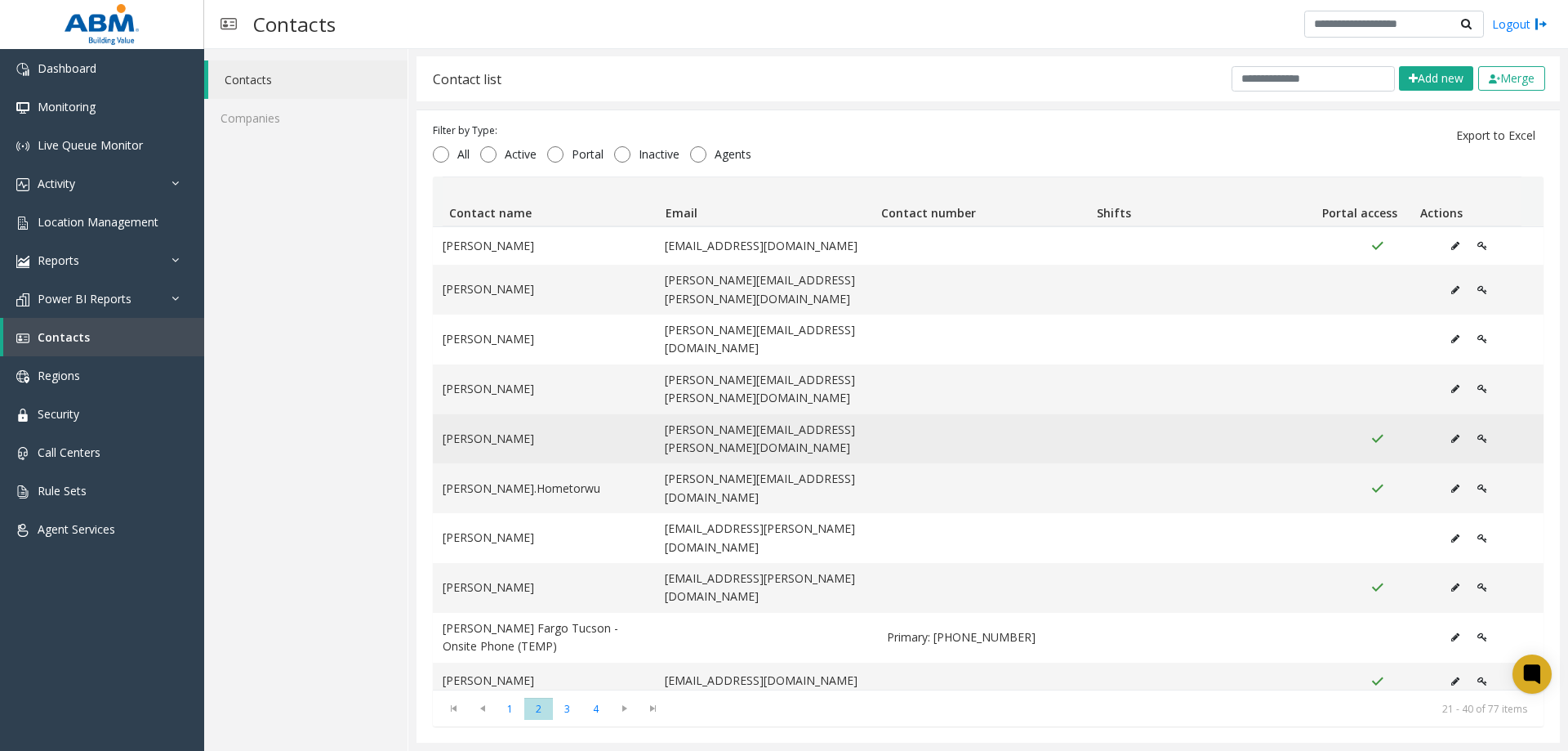
scroll to position [0, 0]
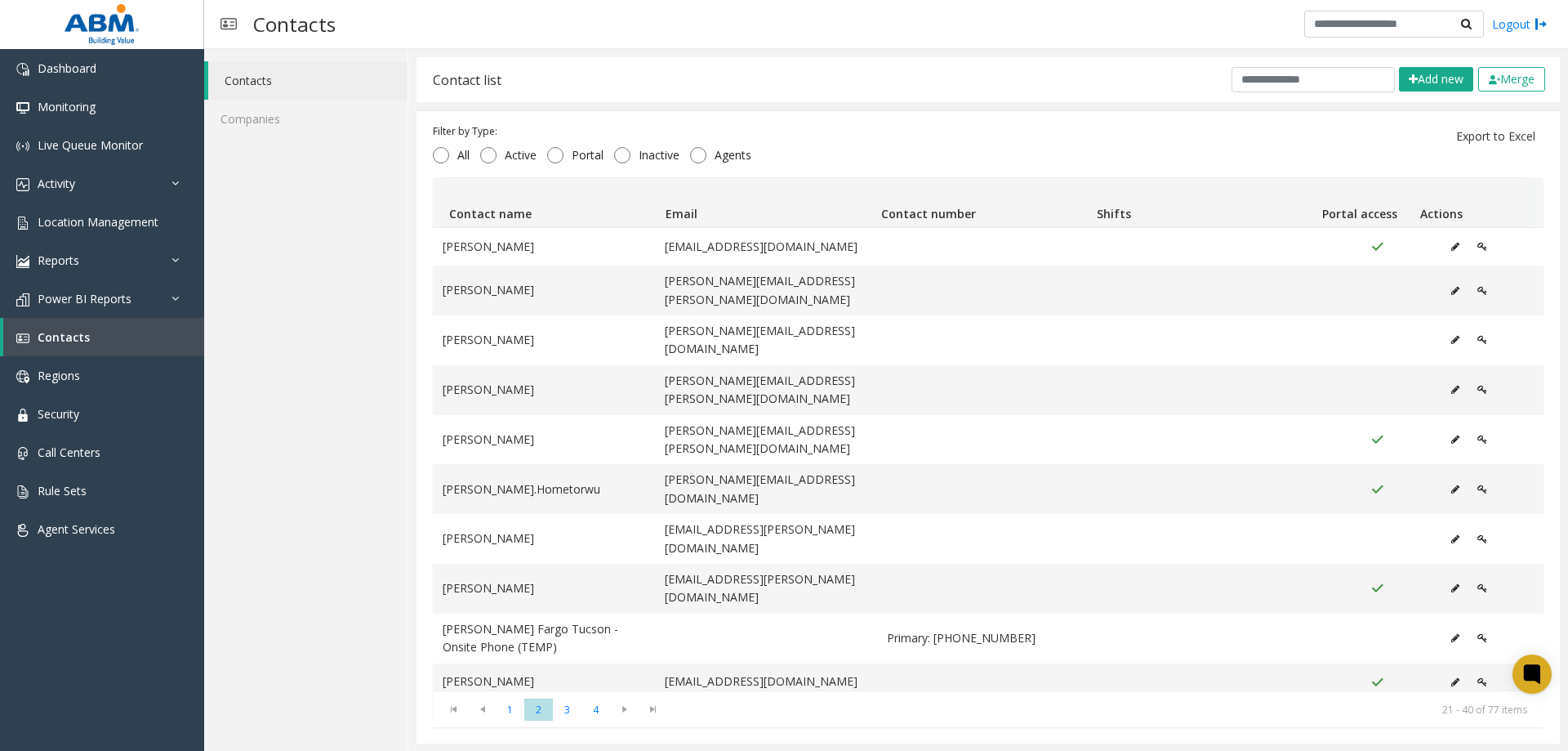
click at [1354, 213] on th "Portal access" at bounding box center [1359, 202] width 108 height 49
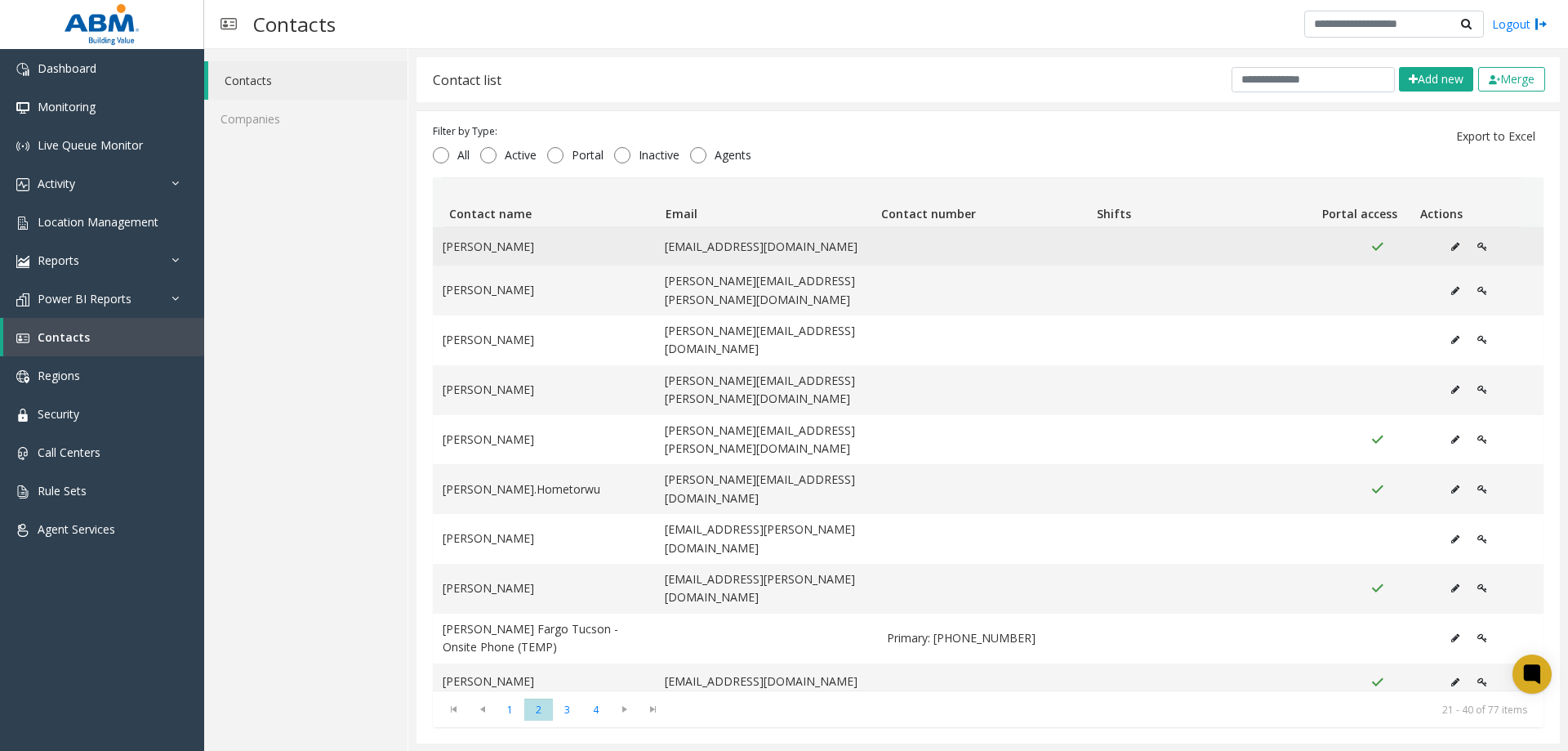
click at [1477, 245] on icon "Data table" at bounding box center [1481, 246] width 10 height 10
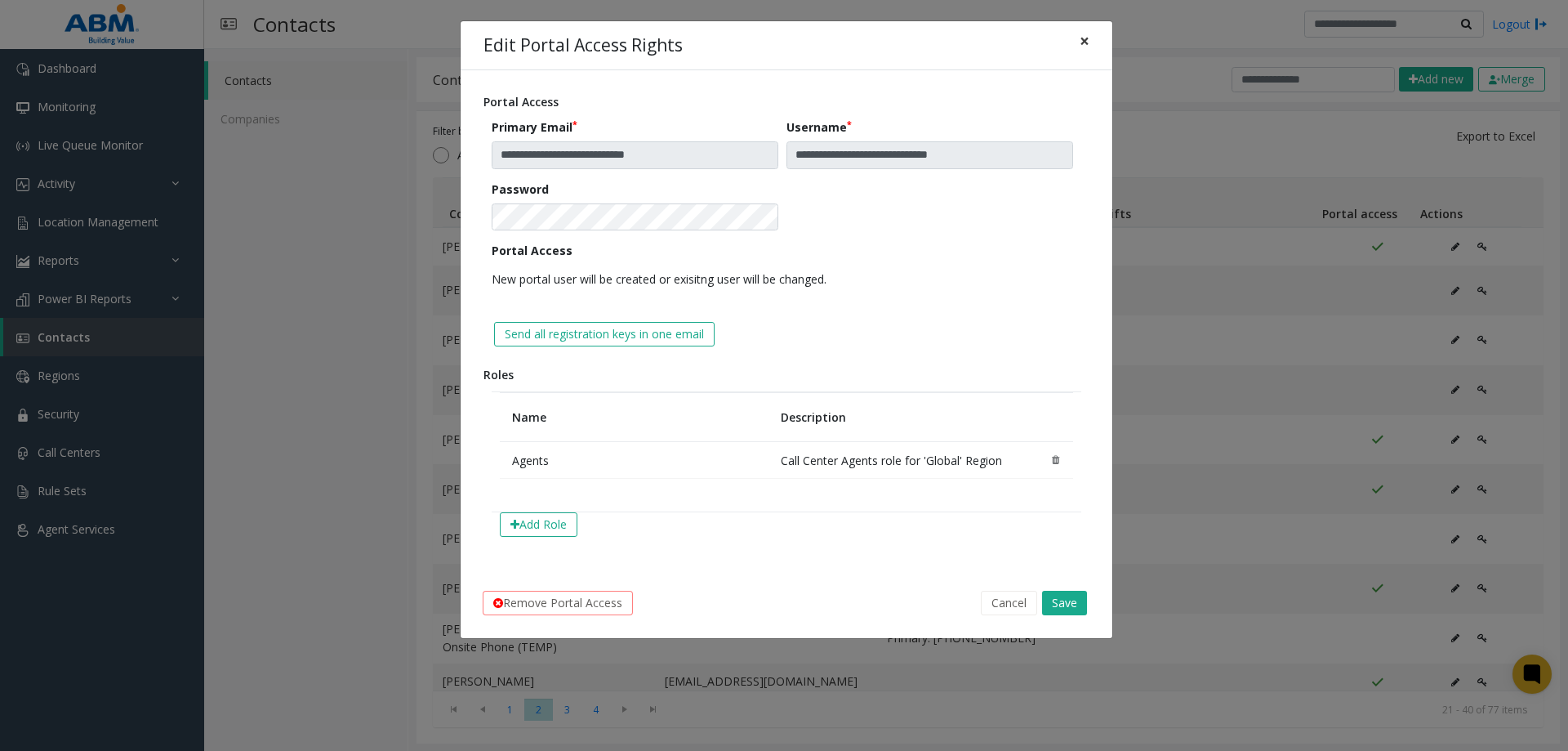
click at [1086, 37] on span "×" at bounding box center [1084, 41] width 10 height 23
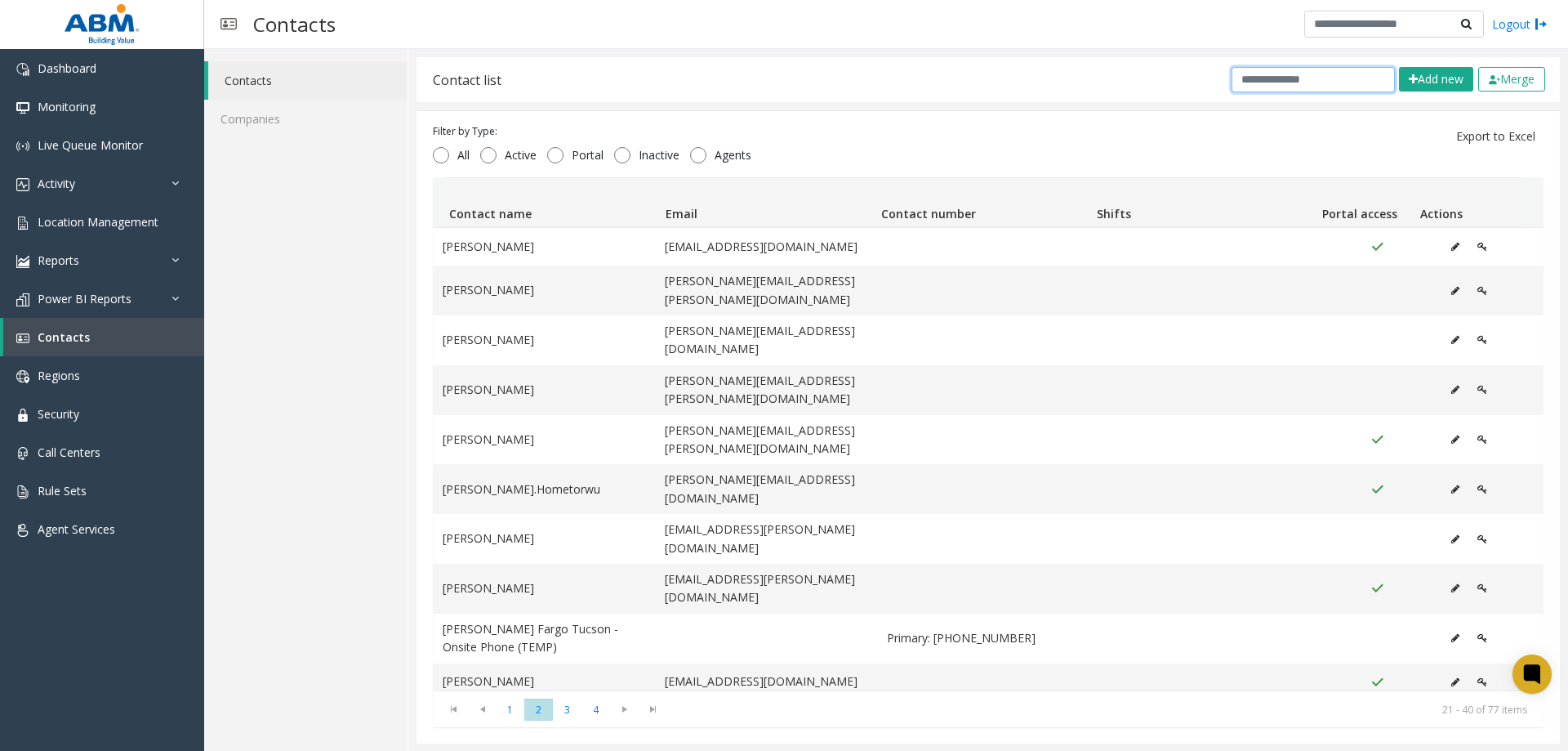
click at [1297, 80] on input "text" at bounding box center [1313, 79] width 163 height 25
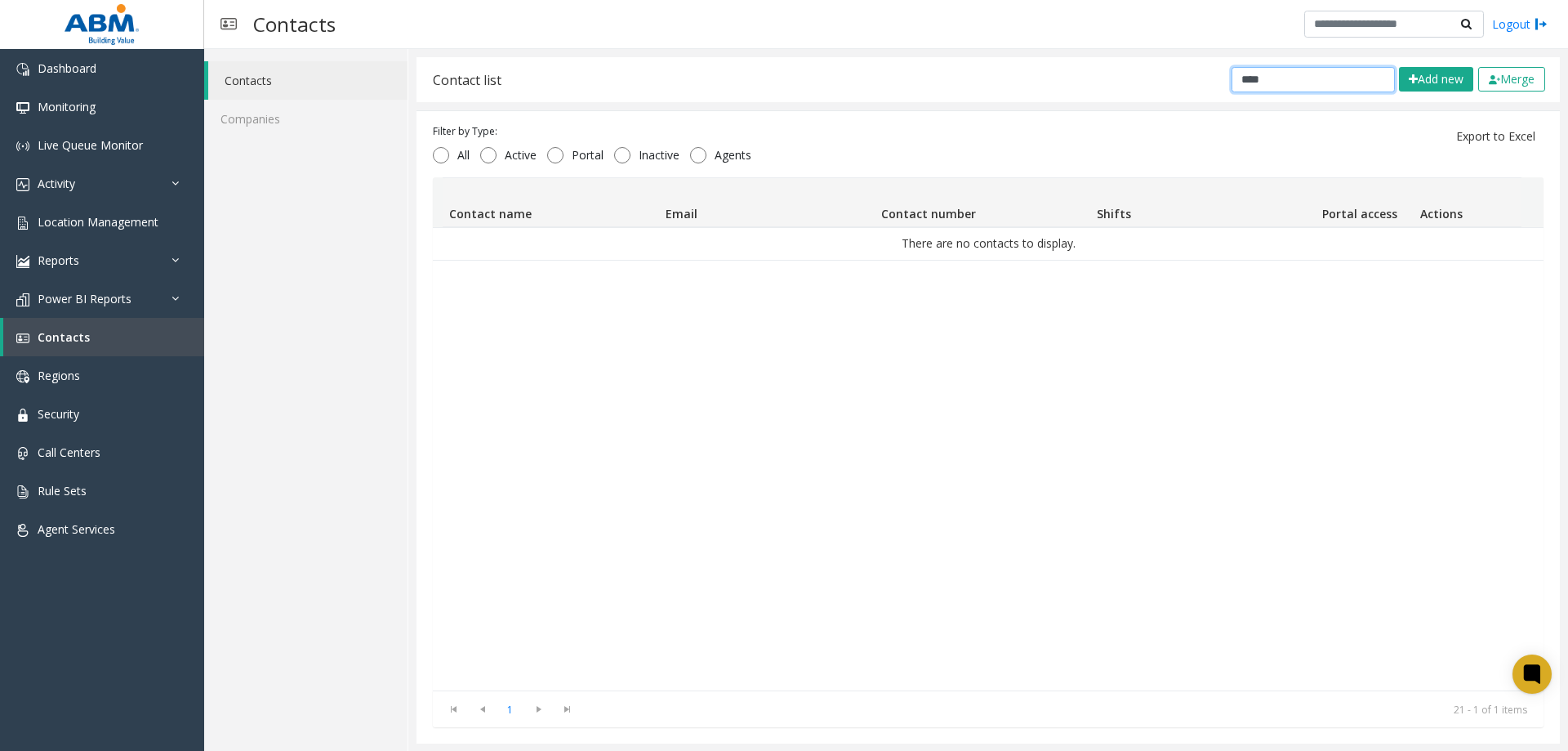
type input "****"
drag, startPoint x: 1265, startPoint y: 71, endPoint x: 1010, endPoint y: 61, distance: 255.2
click at [1007, 61] on div "Contact list **** Add new Merge" at bounding box center [988, 79] width 1143 height 45
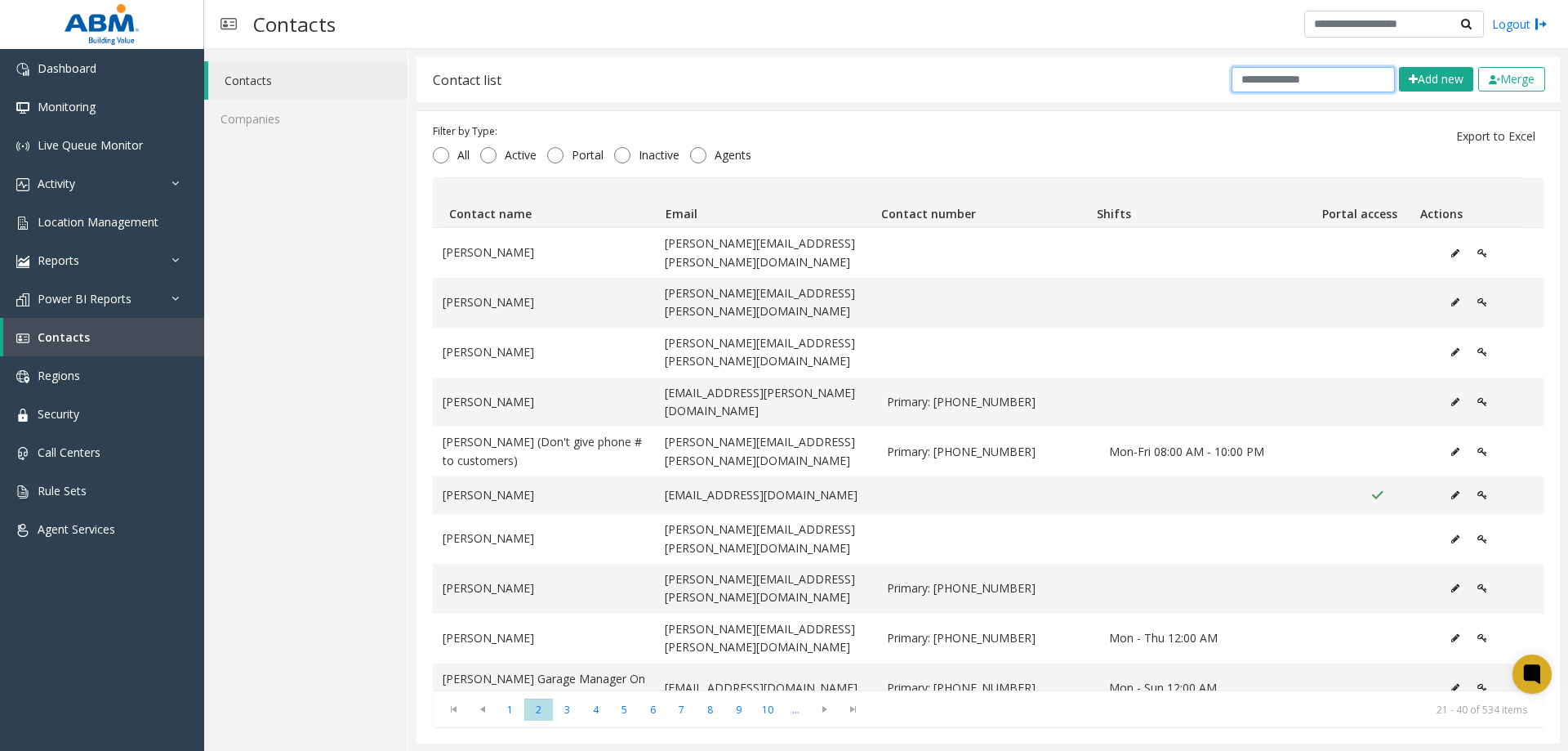
click at [1282, 83] on input "text" at bounding box center [1313, 79] width 163 height 25
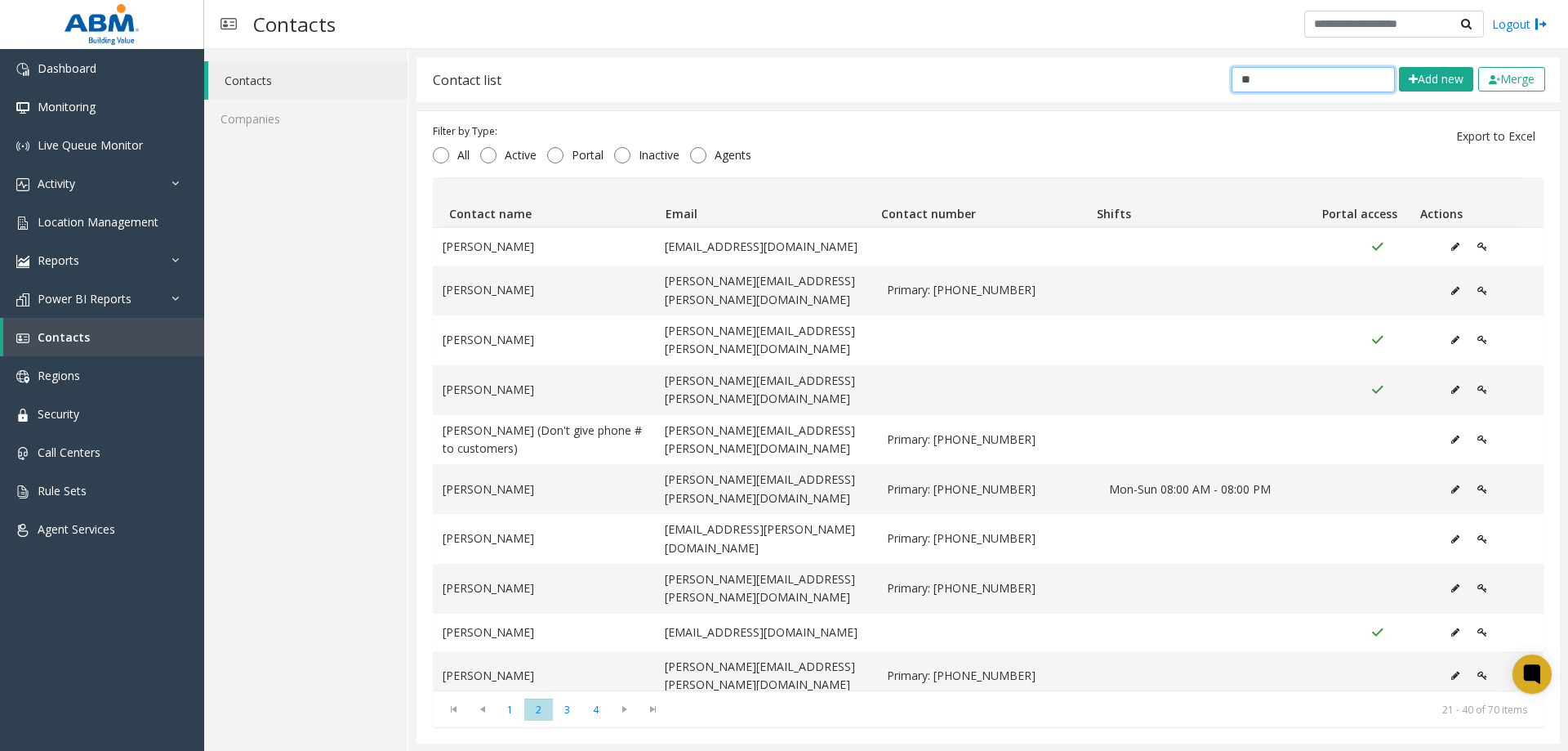
type input "*"
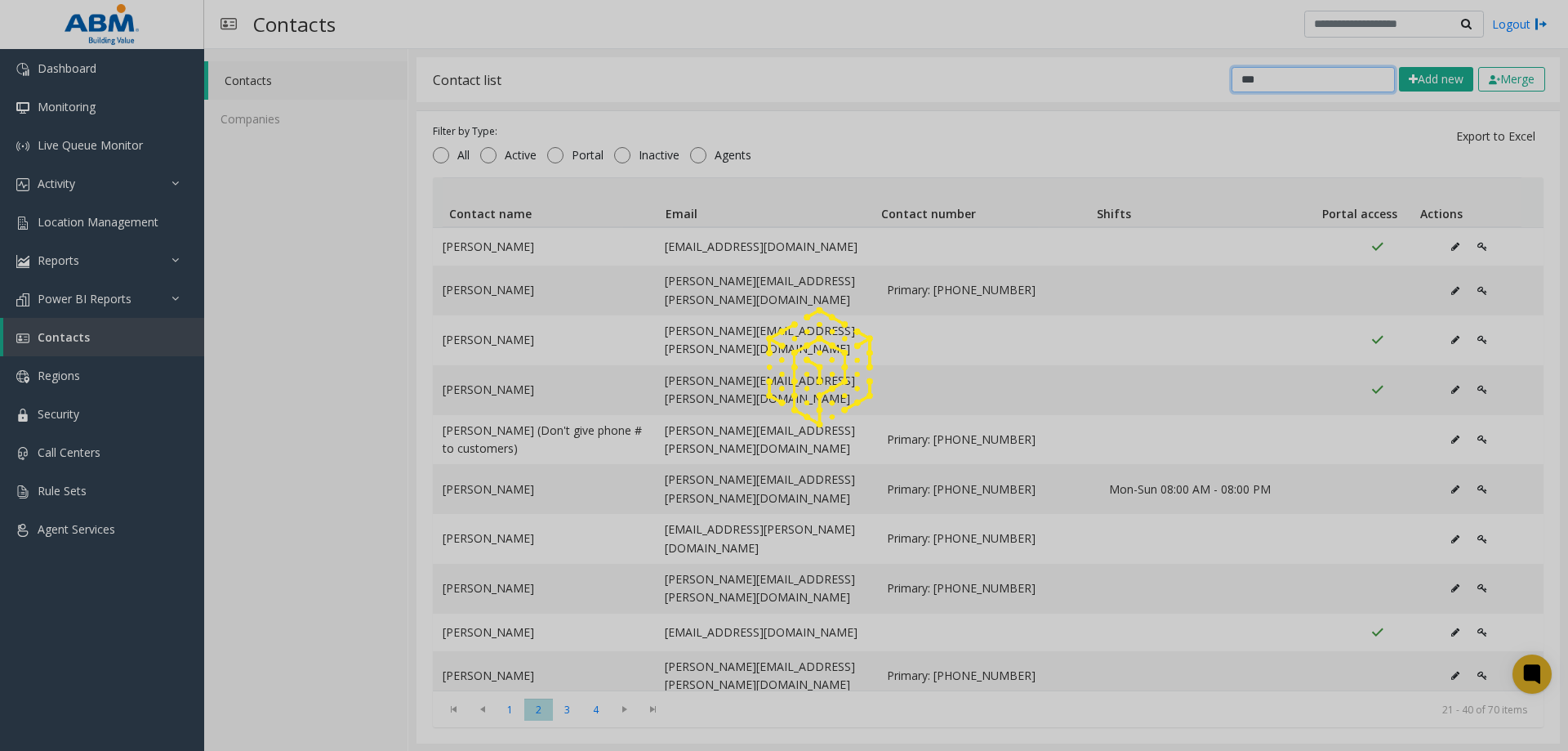
type input "****"
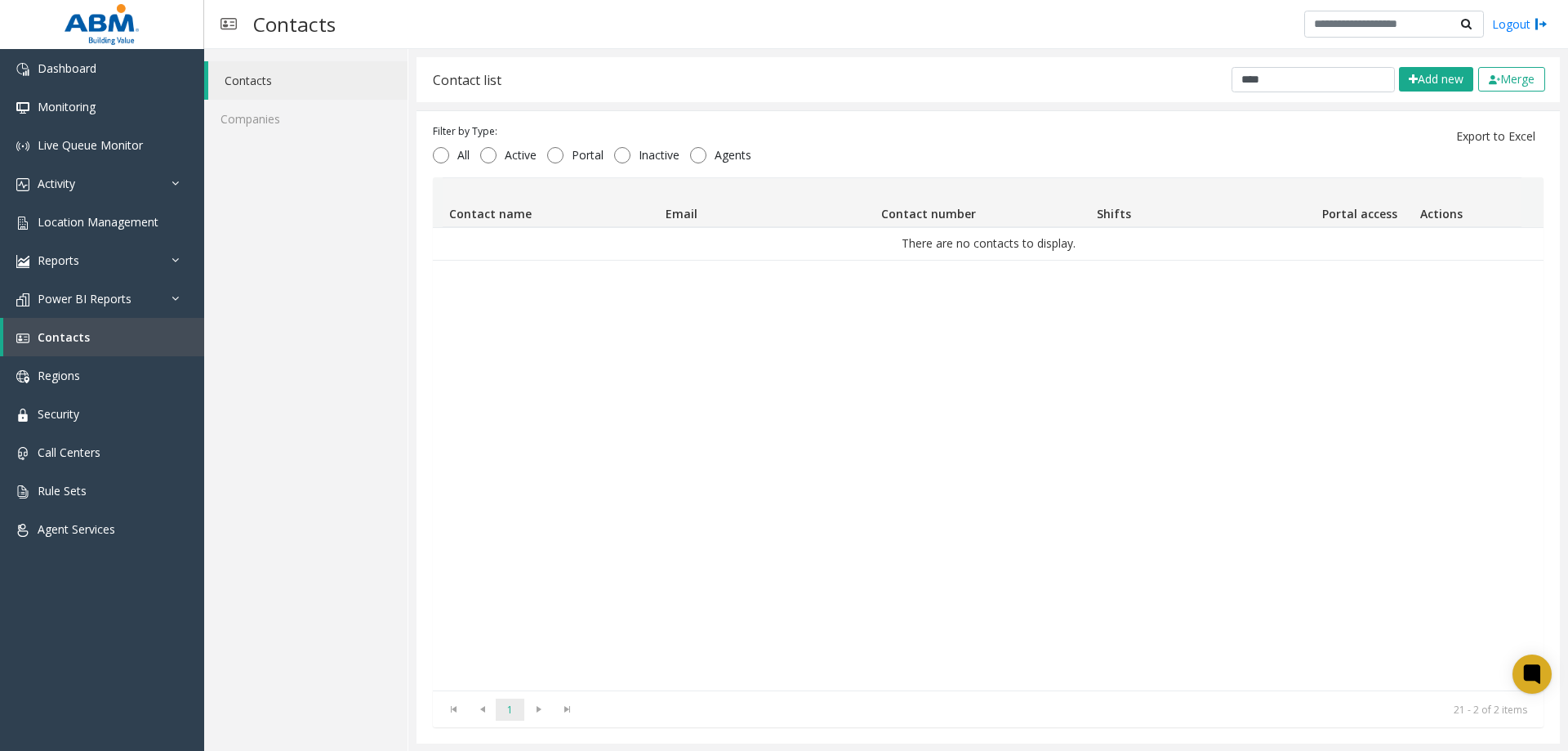
click at [522, 709] on span "1" at bounding box center [510, 709] width 29 height 22
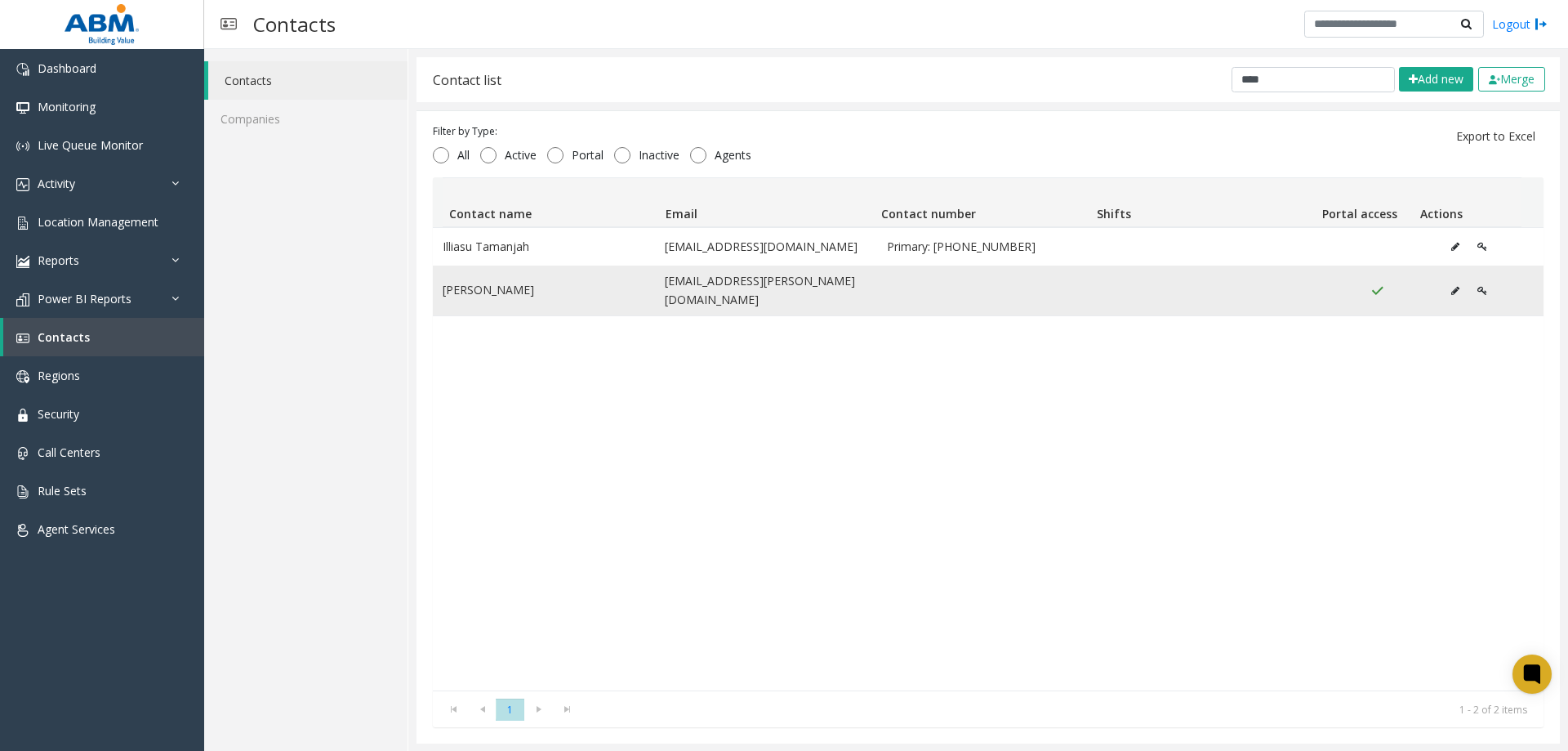
click at [1477, 286] on icon "Data table" at bounding box center [1481, 290] width 10 height 10
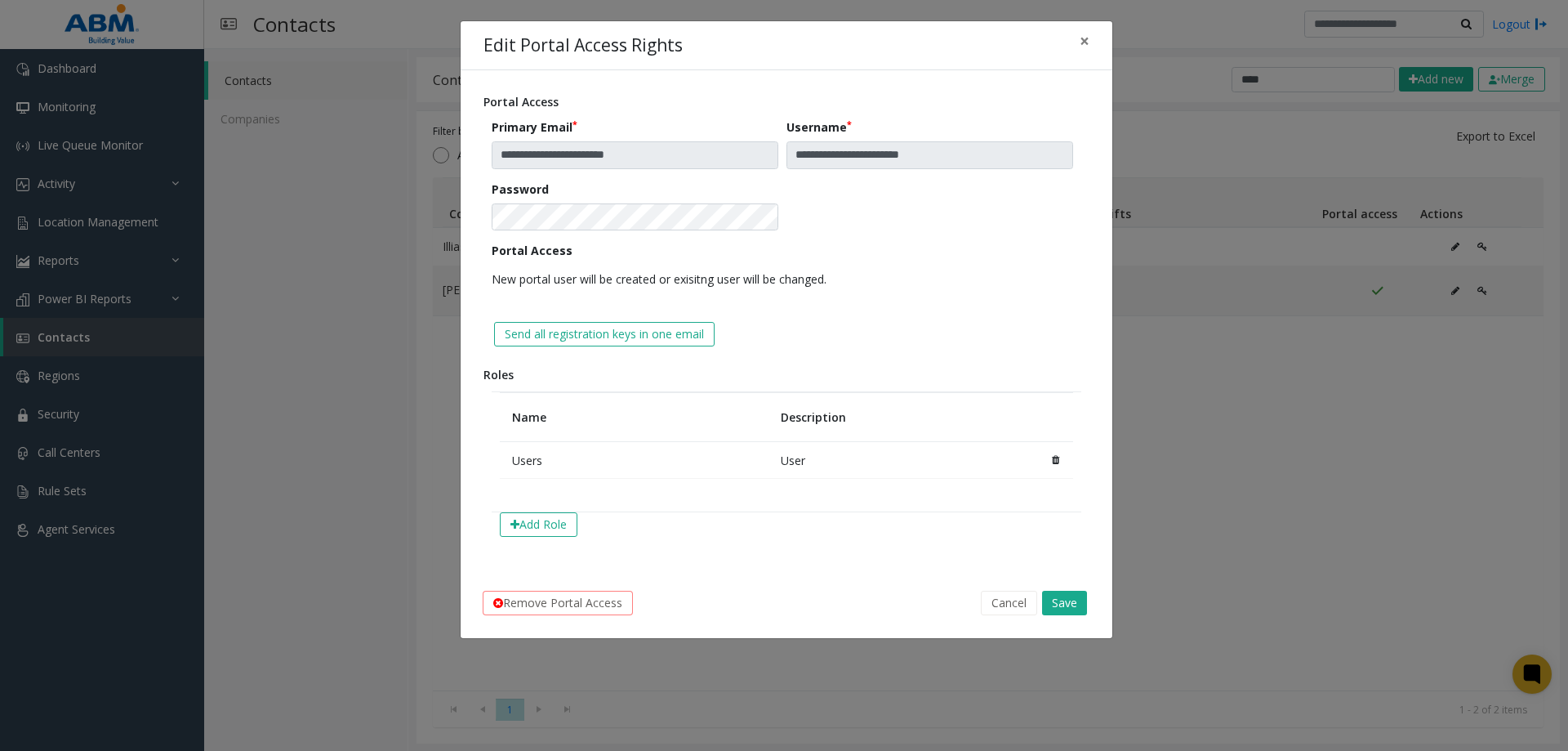
click at [1057, 451] on button at bounding box center [1056, 460] width 9 height 20
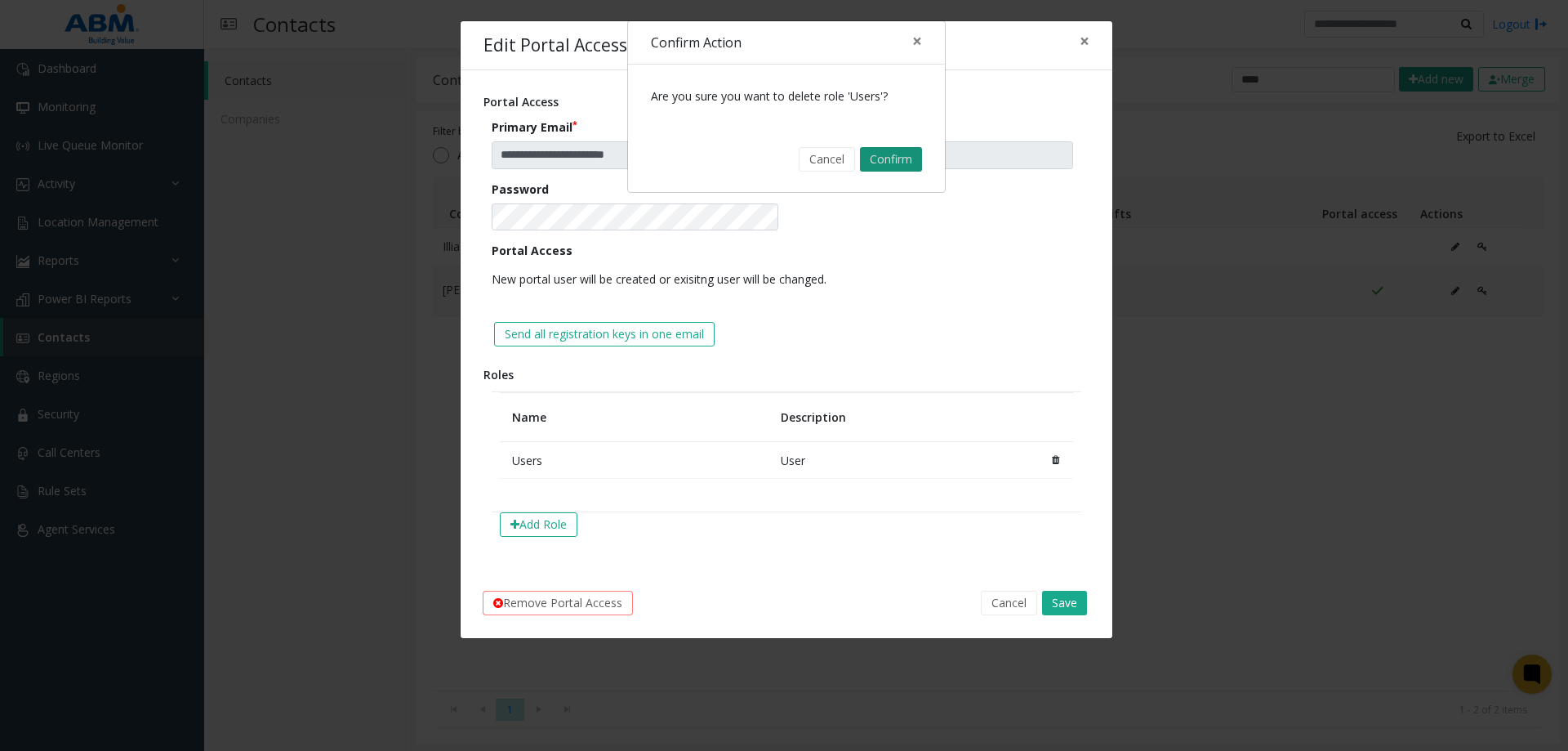
click at [904, 162] on button "Confirm" at bounding box center [891, 159] width 62 height 24
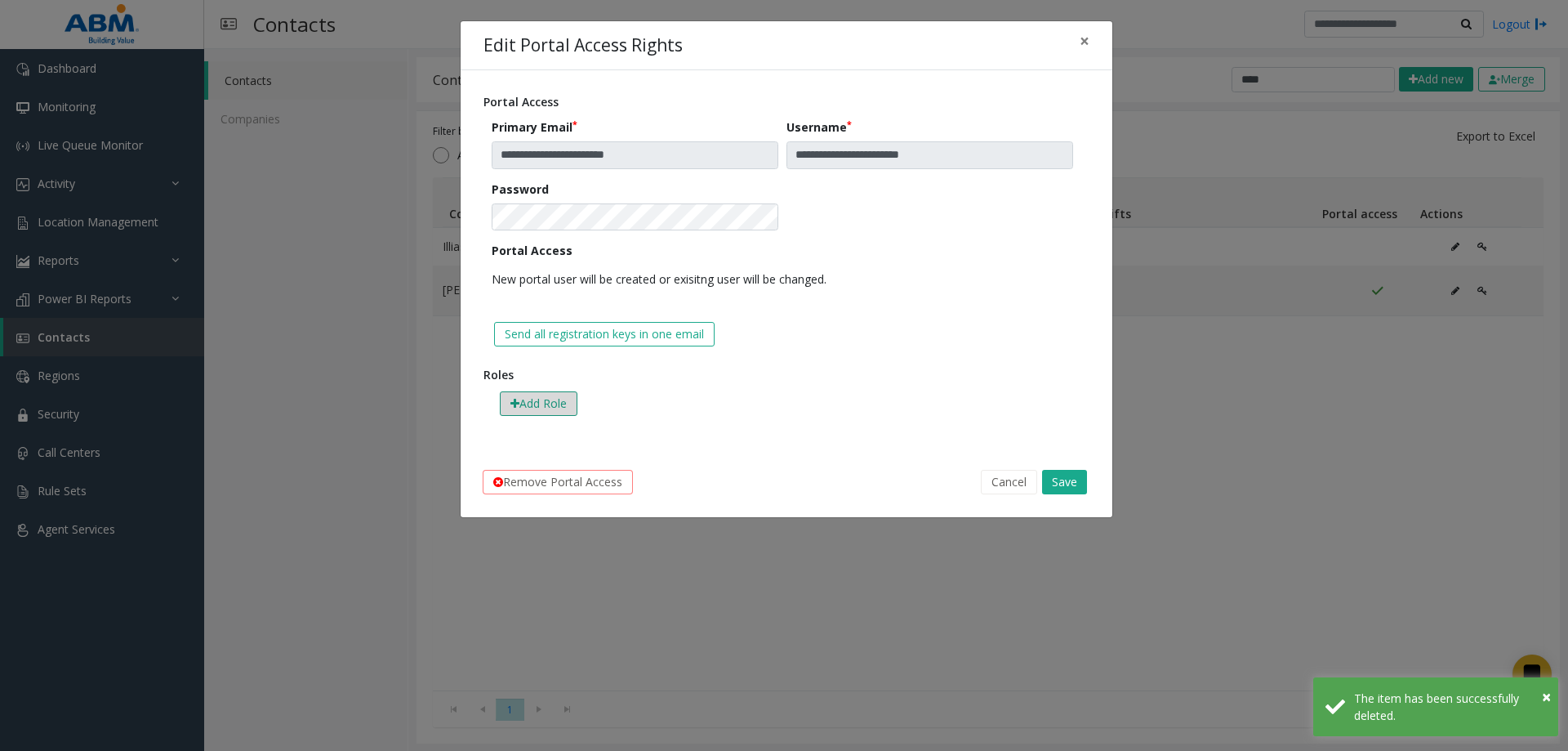
click at [561, 408] on button "Add Role" at bounding box center [538, 403] width 78 height 24
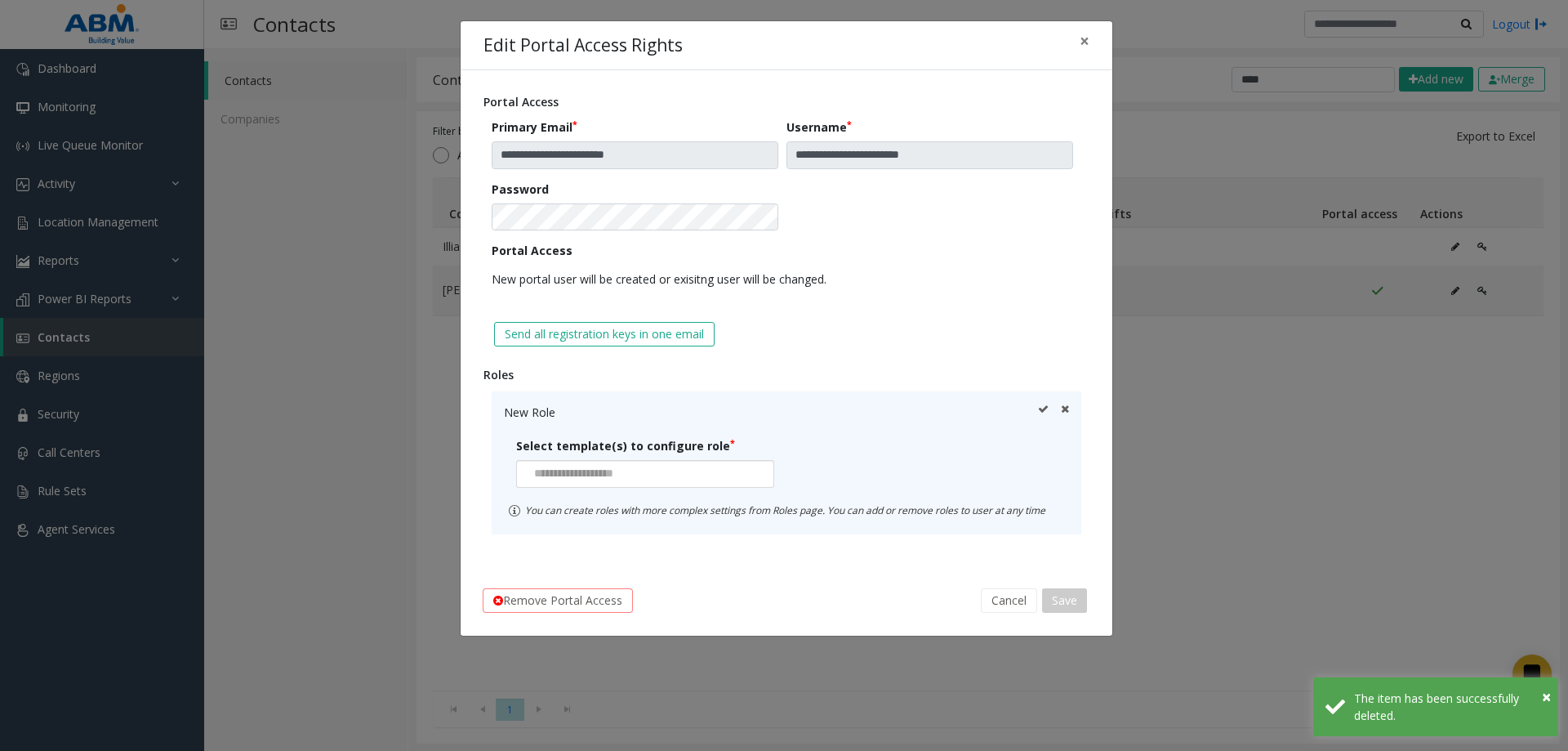
click at [668, 465] on div at bounding box center [644, 473] width 258 height 28
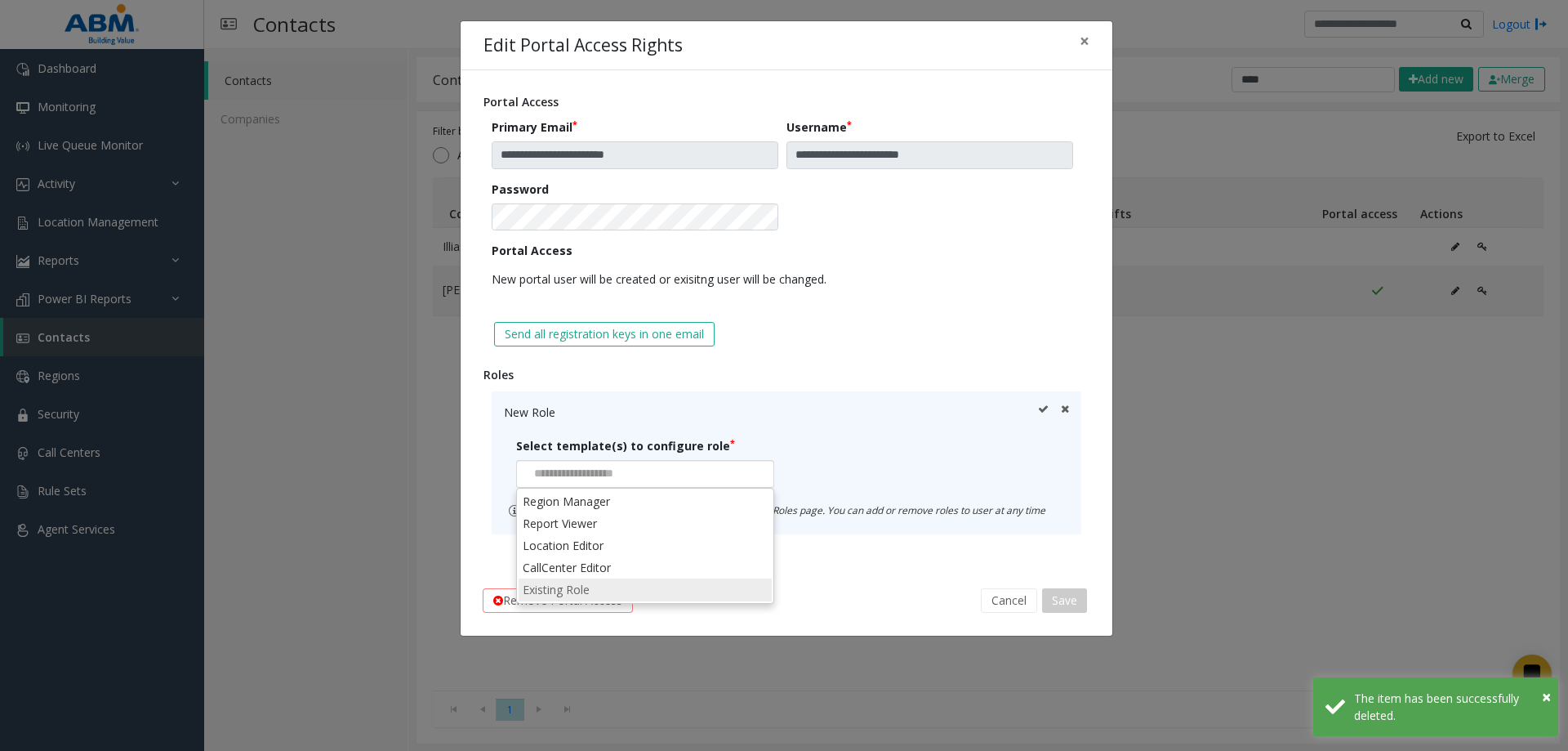
click at [563, 596] on li "Existing Role" at bounding box center [645, 589] width 253 height 22
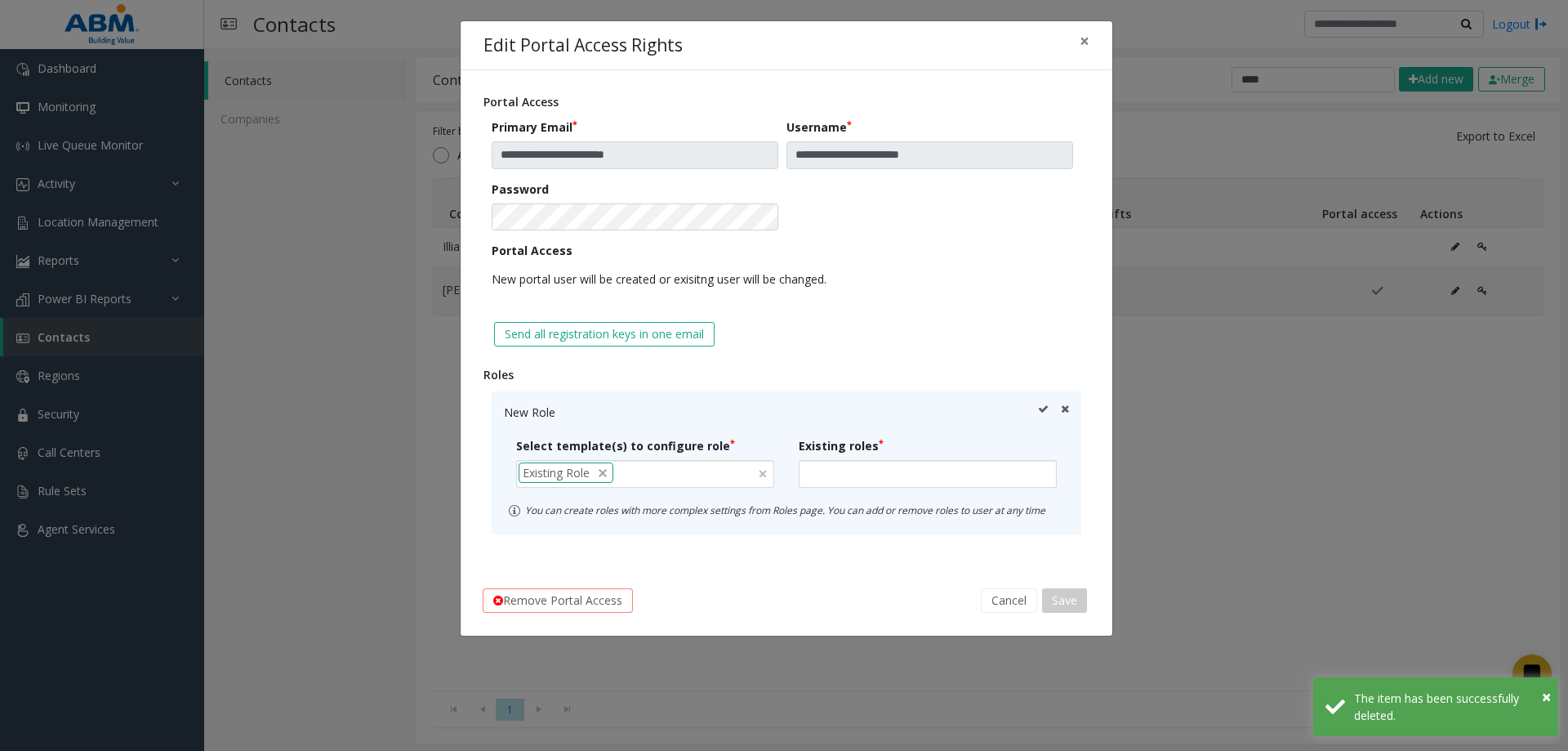
click at [877, 466] on div at bounding box center [927, 473] width 258 height 28
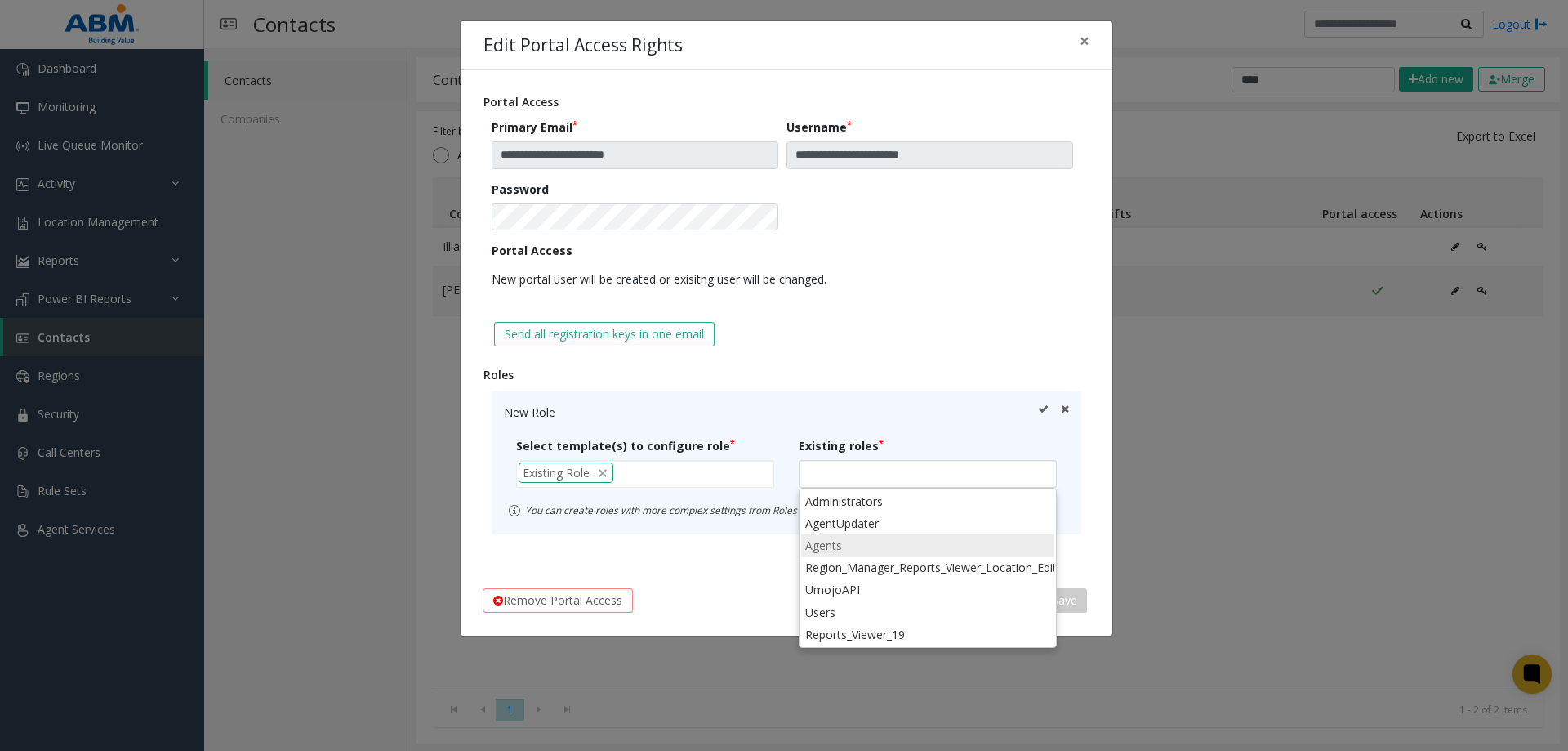
click at [818, 545] on li "Agents" at bounding box center [928, 545] width 253 height 22
click at [963, 474] on div "Agents" at bounding box center [927, 473] width 258 height 28
click at [1099, 466] on div "**********" at bounding box center [786, 318] width 651 height 495
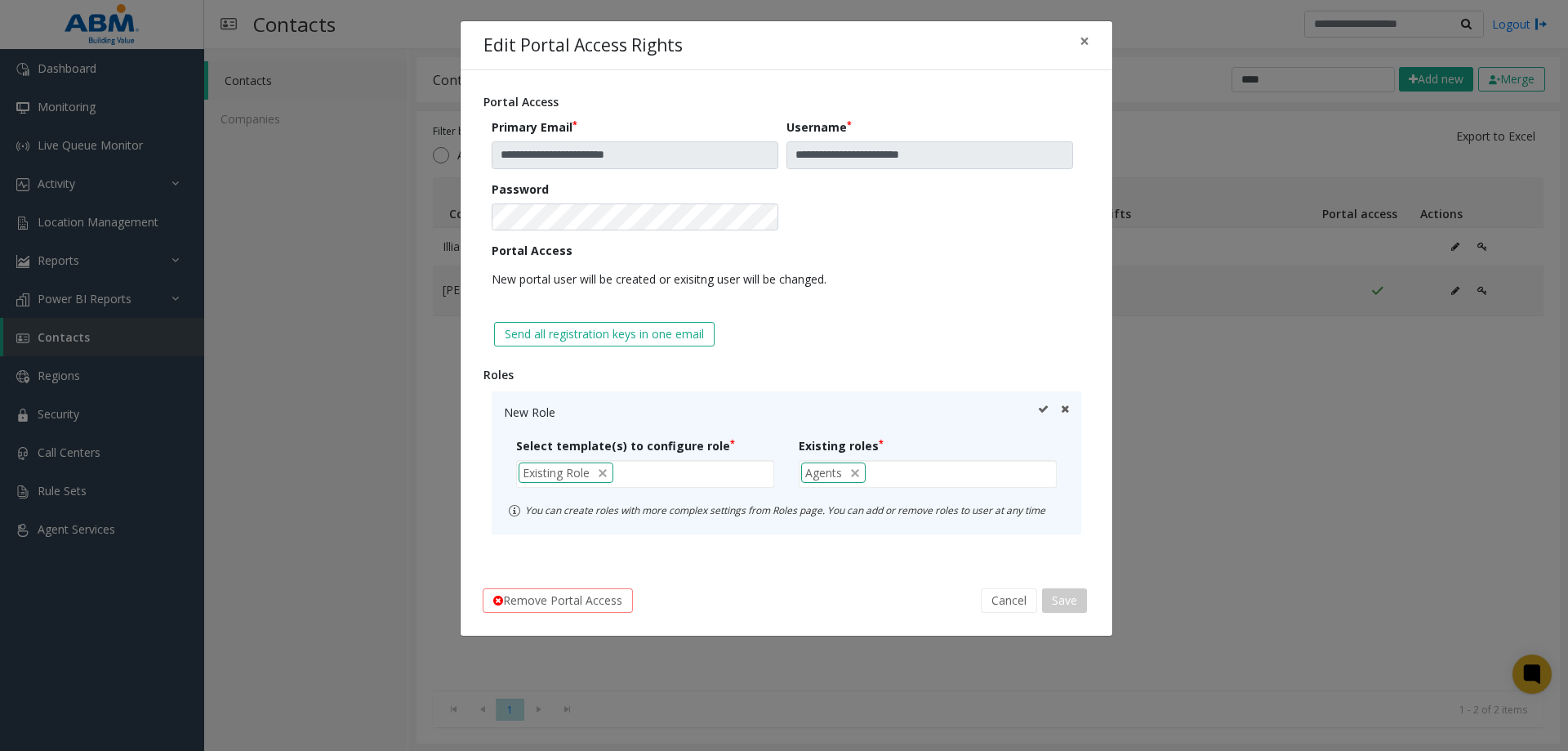
click at [936, 556] on div "**********" at bounding box center [786, 318] width 651 height 495
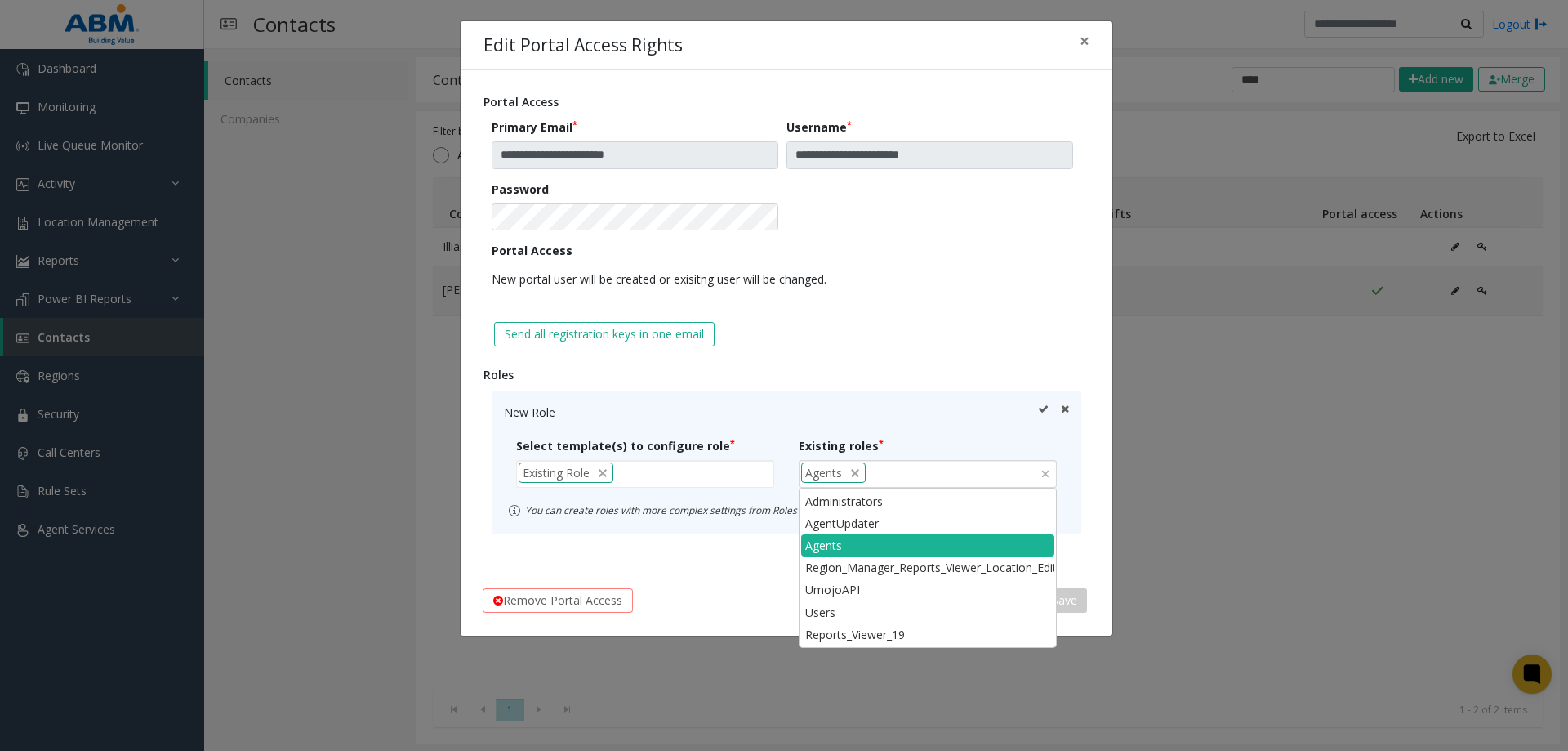
click at [925, 462] on div "Agents" at bounding box center [927, 473] width 258 height 28
click at [1064, 440] on div "Existing roles Agents" at bounding box center [927, 462] width 283 height 51
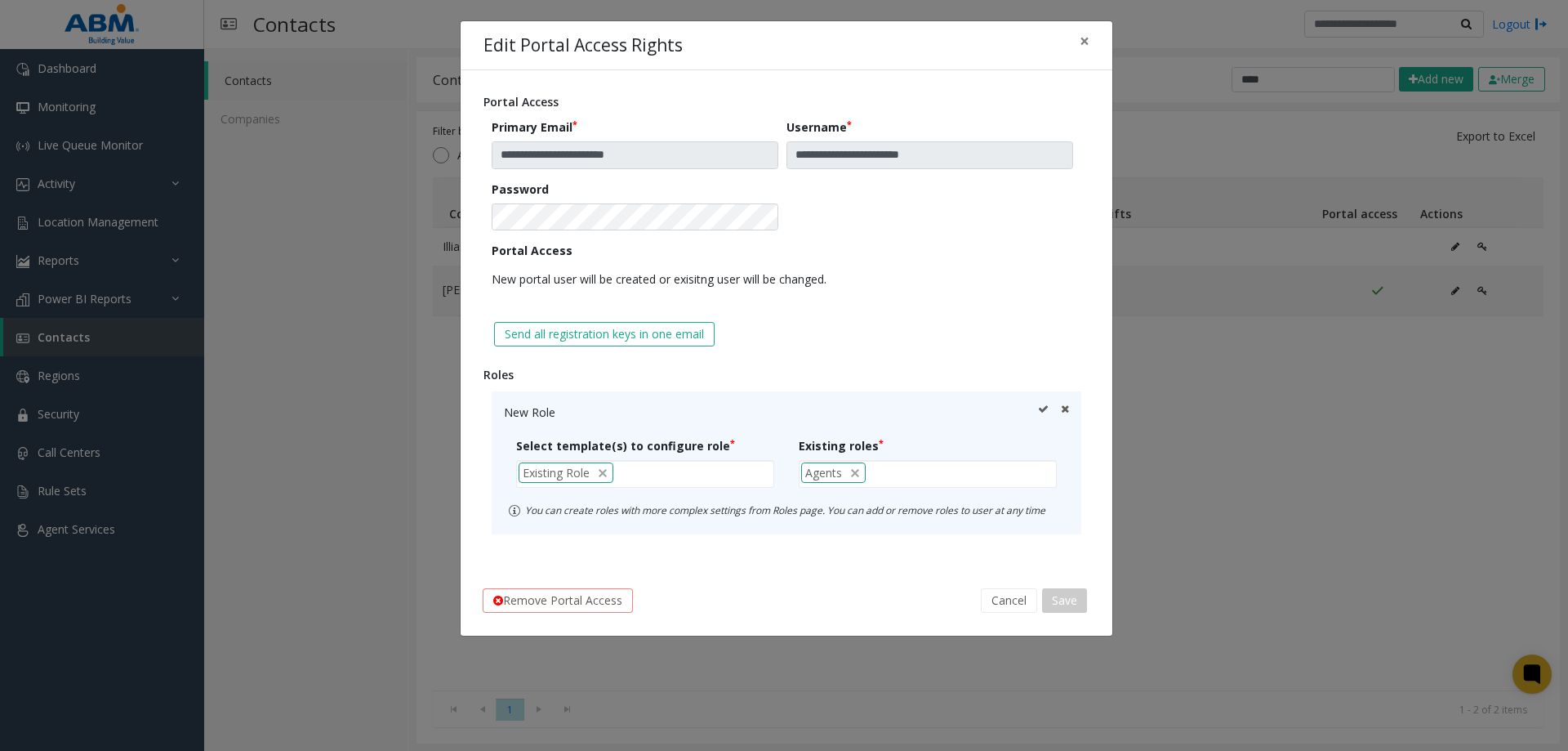
click at [1036, 406] on div "New Role" at bounding box center [786, 412] width 565 height 17
click at [1041, 407] on icon at bounding box center [1043, 412] width 11 height 17
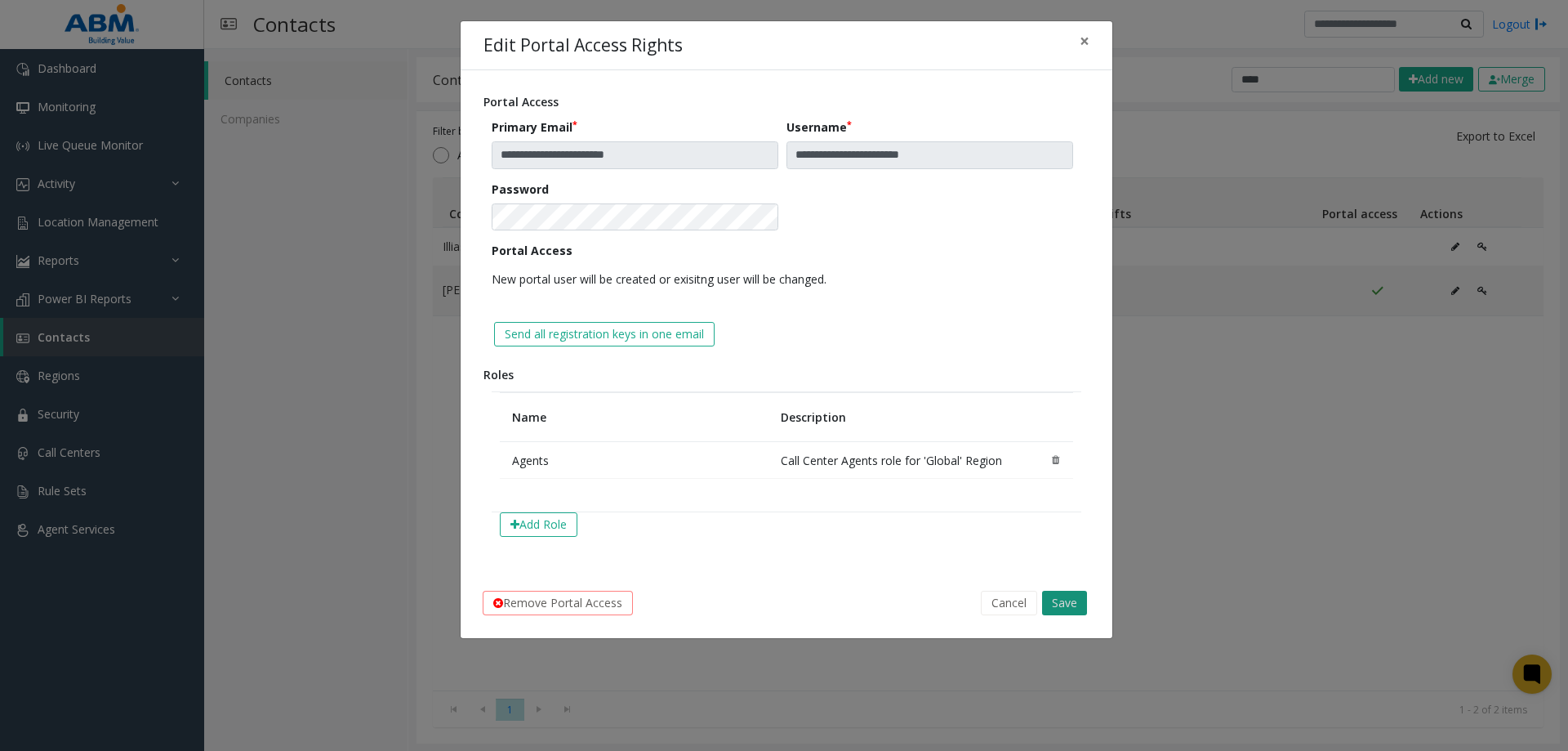
click at [1072, 600] on button "Save" at bounding box center [1064, 603] width 45 height 24
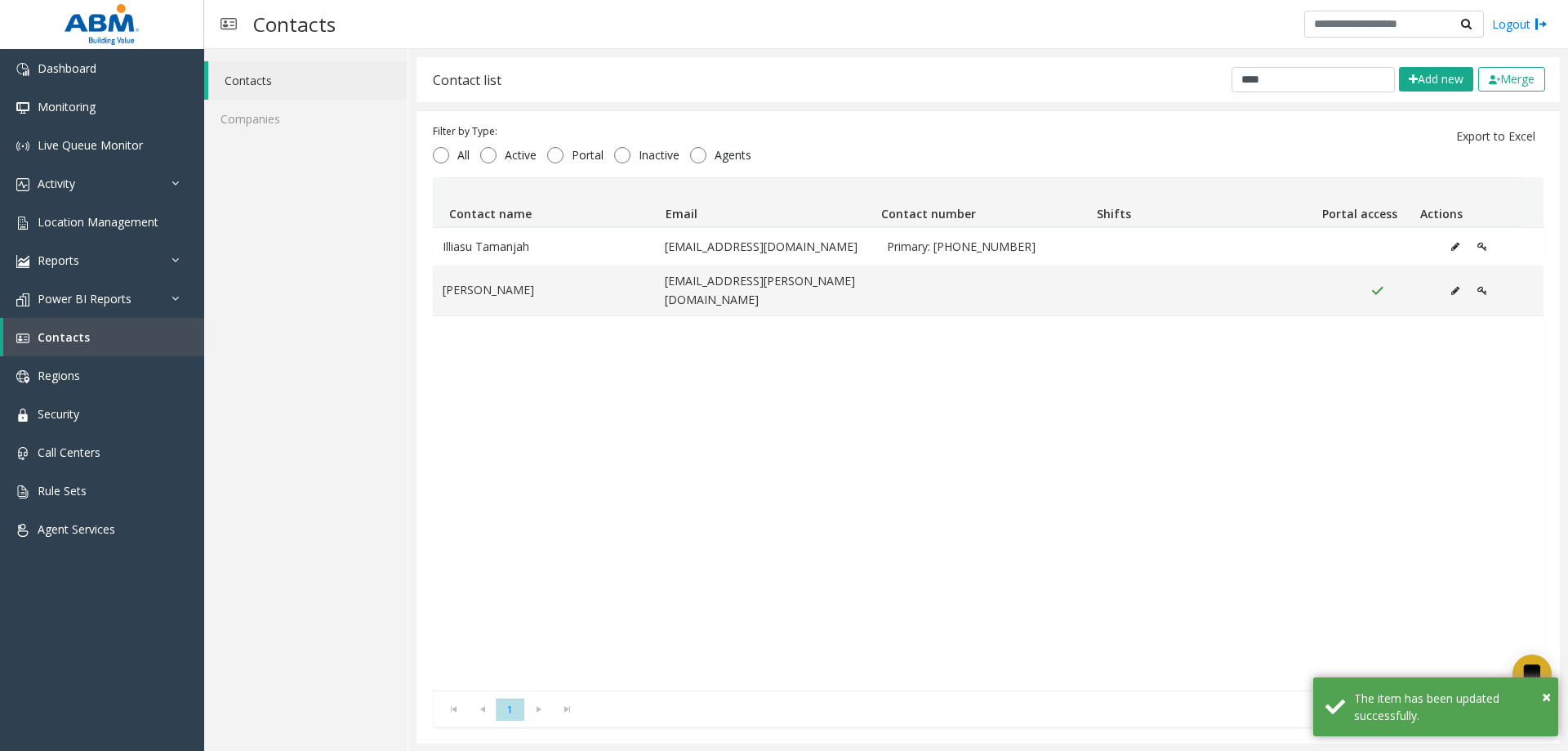
click at [839, 483] on div "Illiasu Tamanjah [EMAIL_ADDRESS][DOMAIN_NAME] Primary: [PHONE_NUMBER] [PERSON_N…" at bounding box center [988, 458] width 1110 height 463
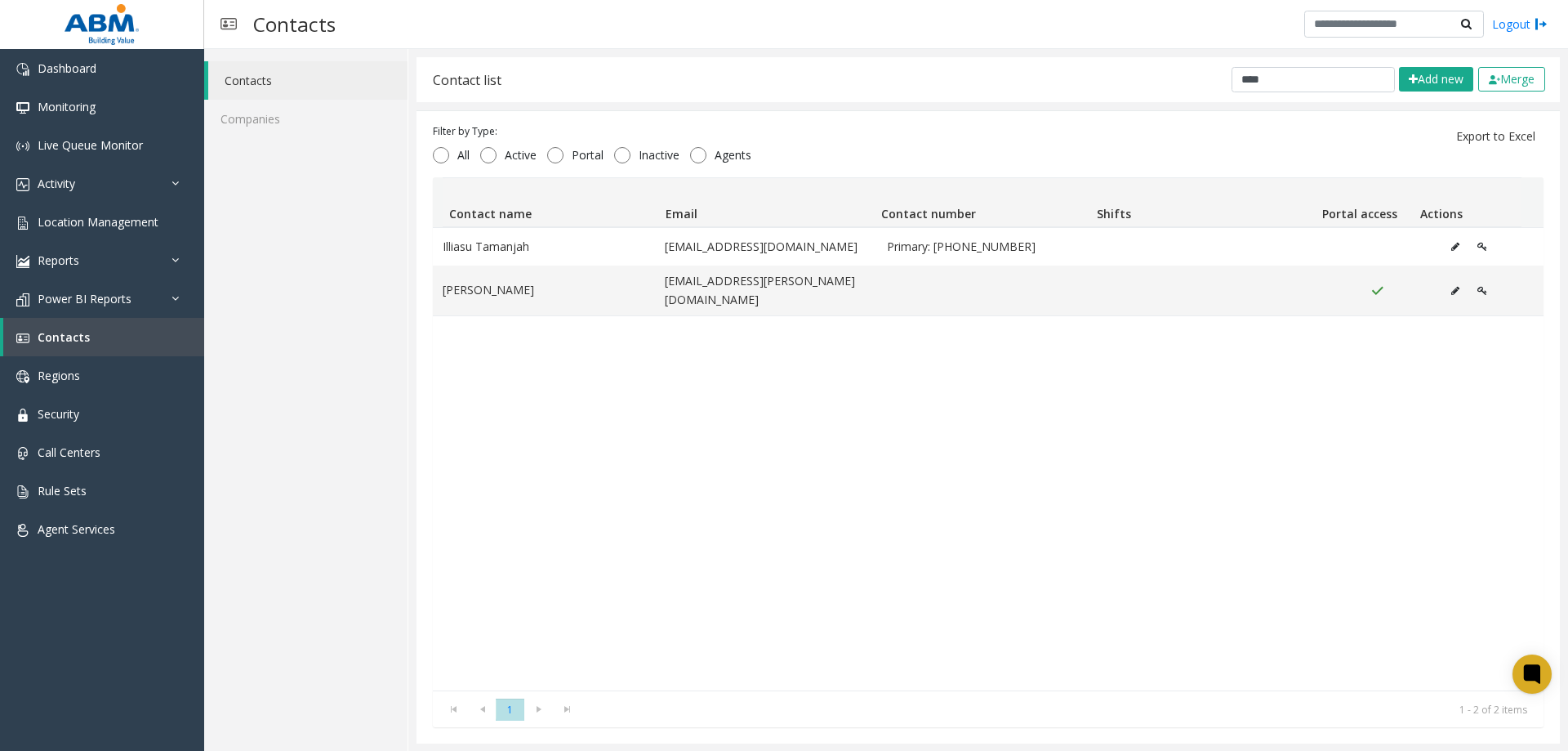
click at [943, 473] on div "Illiasu Tamanjah [EMAIL_ADDRESS][DOMAIN_NAME] Primary: [PHONE_NUMBER] [PERSON_N…" at bounding box center [988, 458] width 1110 height 463
